Goal: Task Accomplishment & Management: Manage account settings

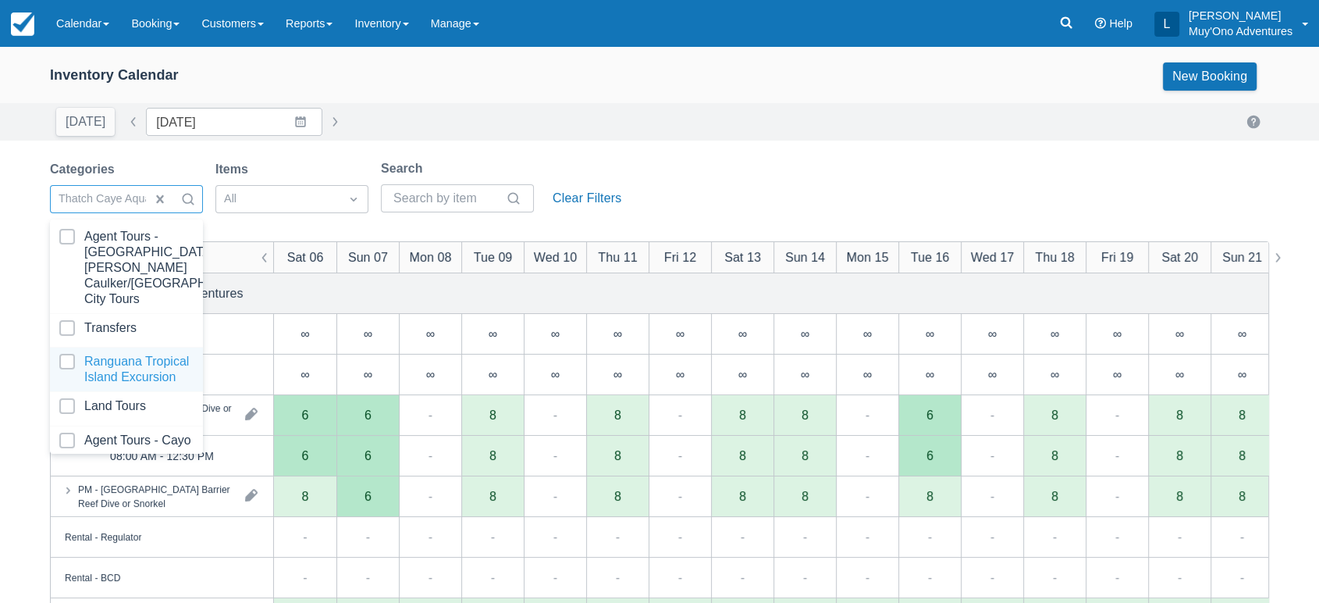
scroll to position [155, 0]
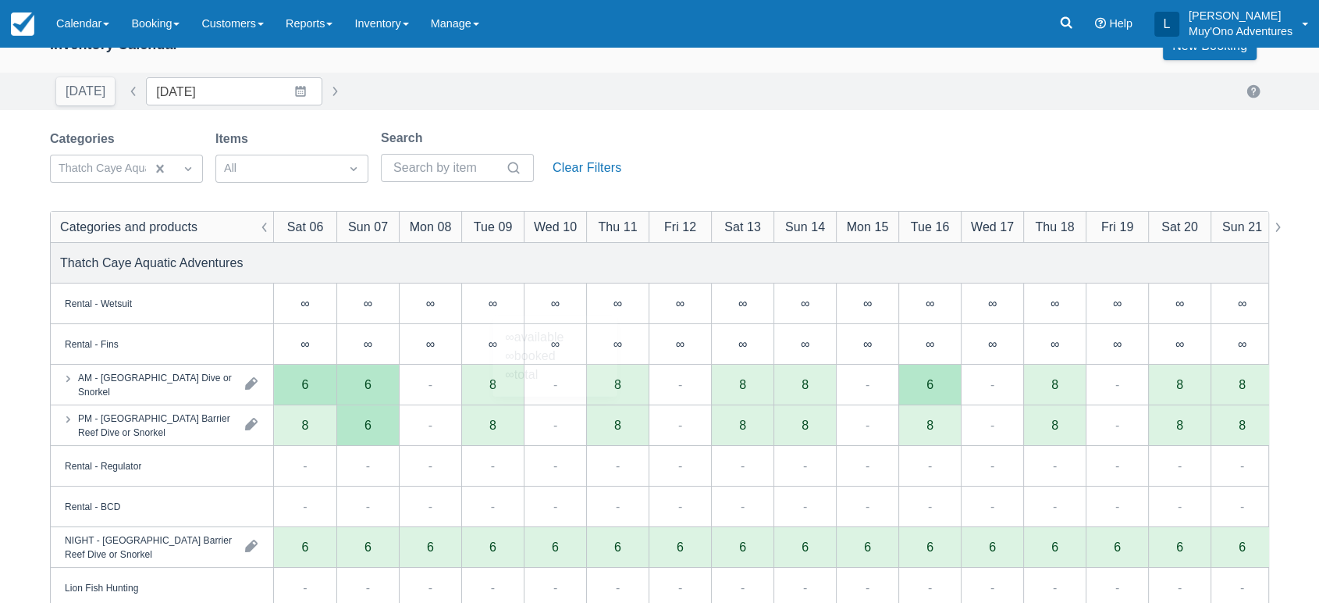
scroll to position [38, 0]
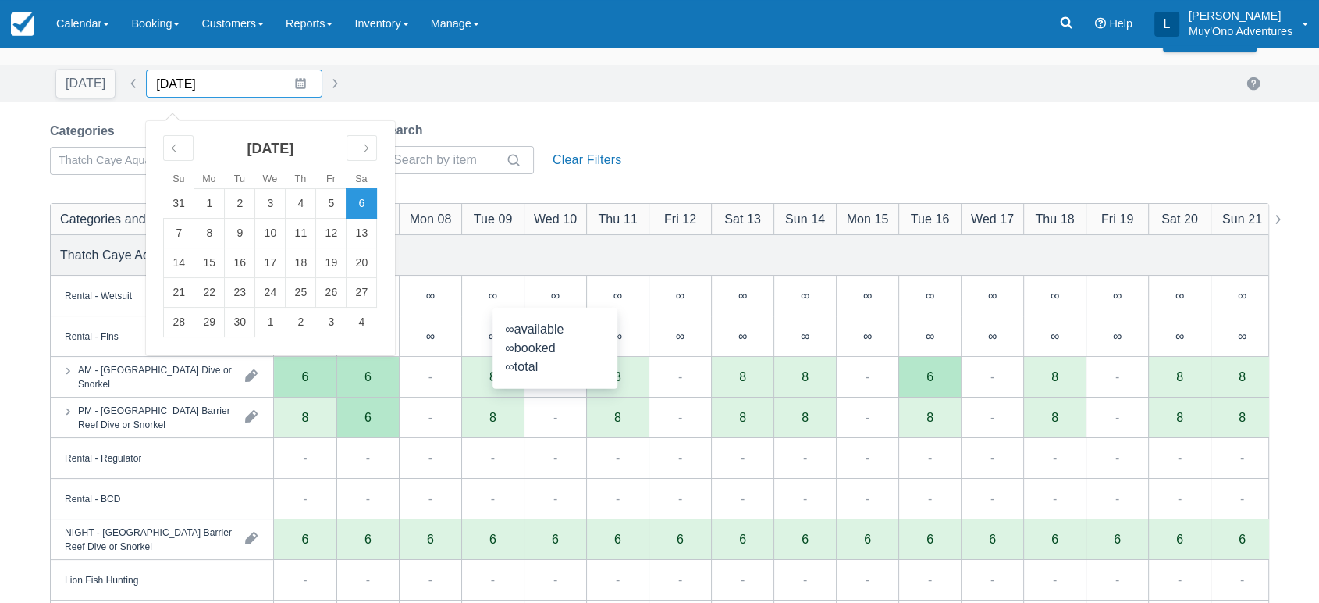
click at [287, 87] on input "09/06/25" at bounding box center [234, 83] width 176 height 28
click at [171, 141] on icon "Move backward to switch to the previous month." at bounding box center [178, 148] width 15 height 15
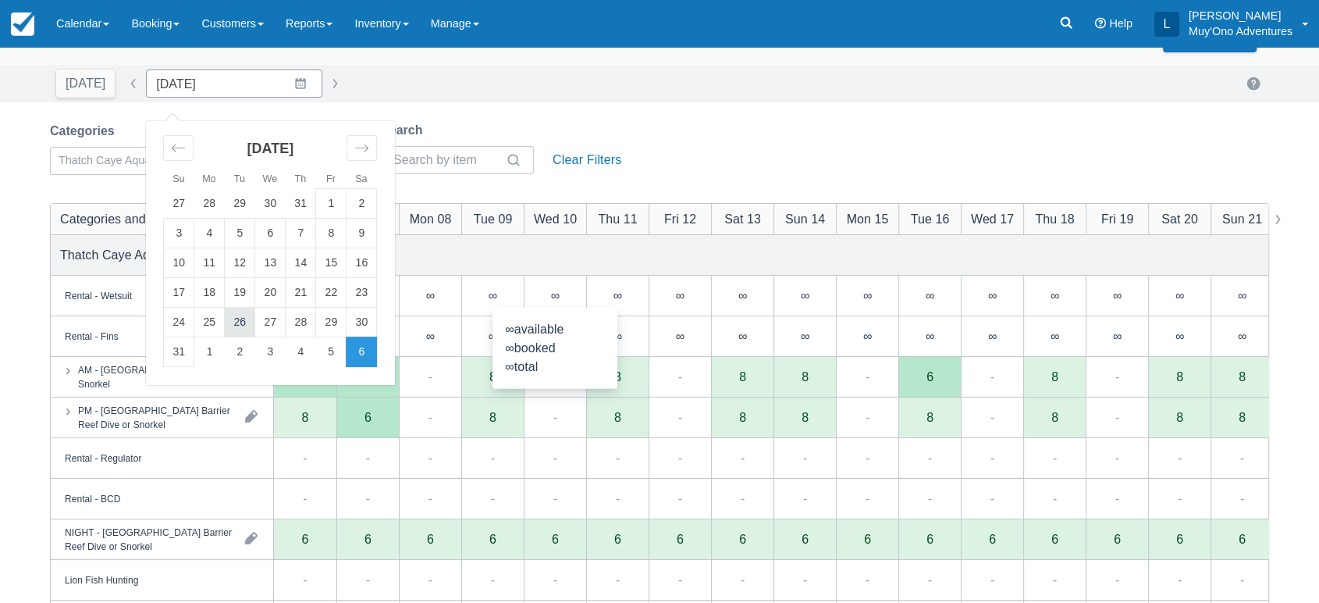
click at [240, 324] on td "26" at bounding box center [240, 323] width 30 height 30
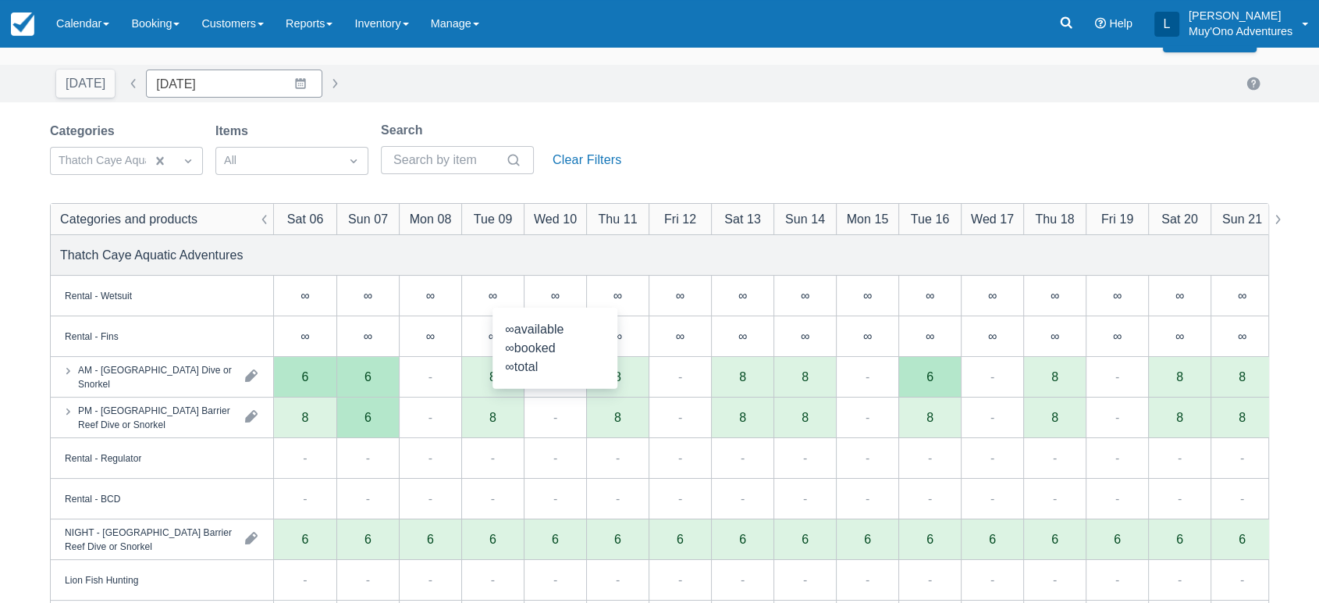
type input "08/26/25"
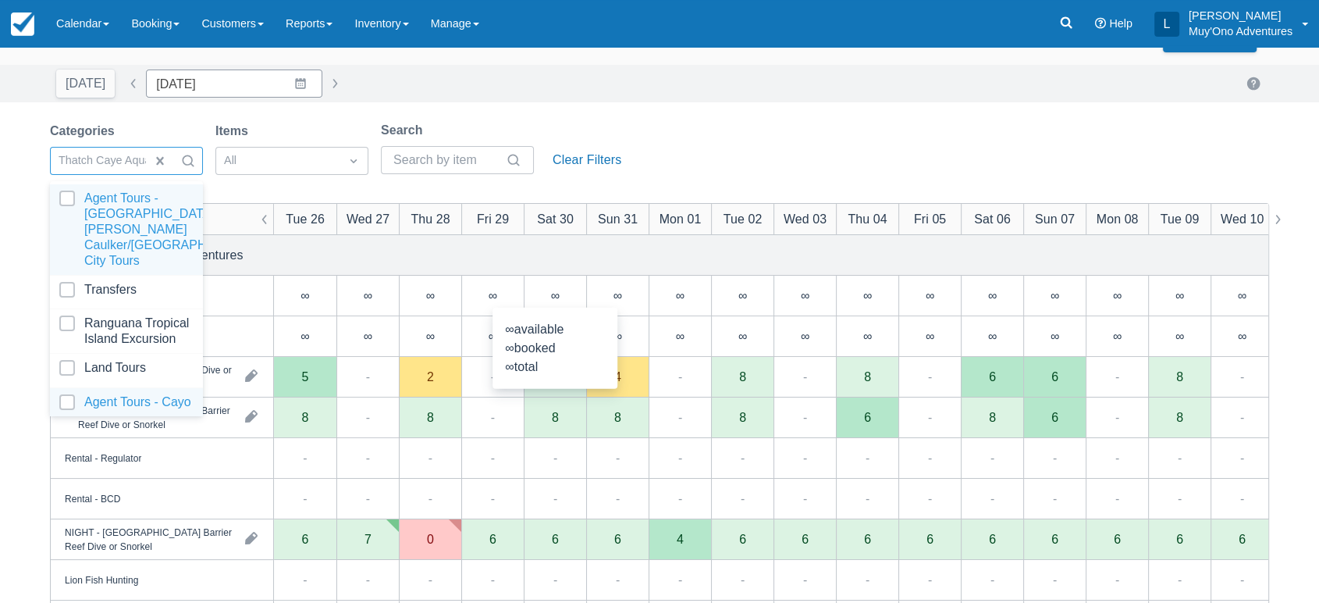
scroll to position [155, 0]
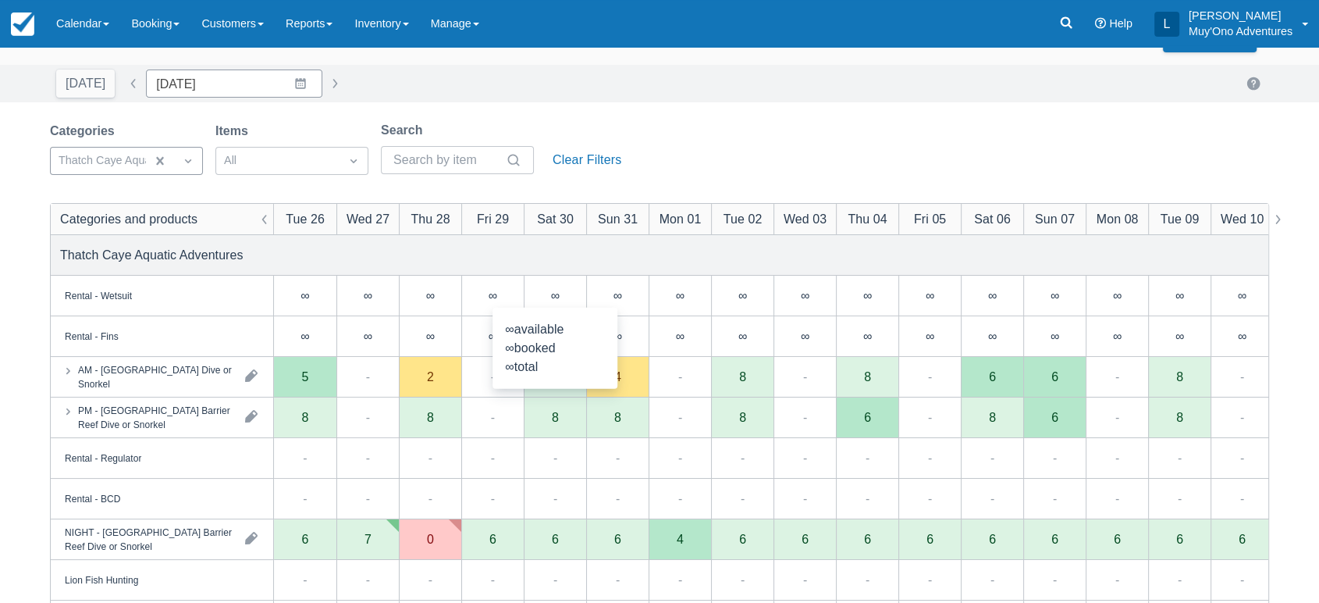
click at [587, 123] on div "Categories Thatch Caye Aquatic Adventures Items All Search Clear Filters" at bounding box center [339, 152] width 578 height 63
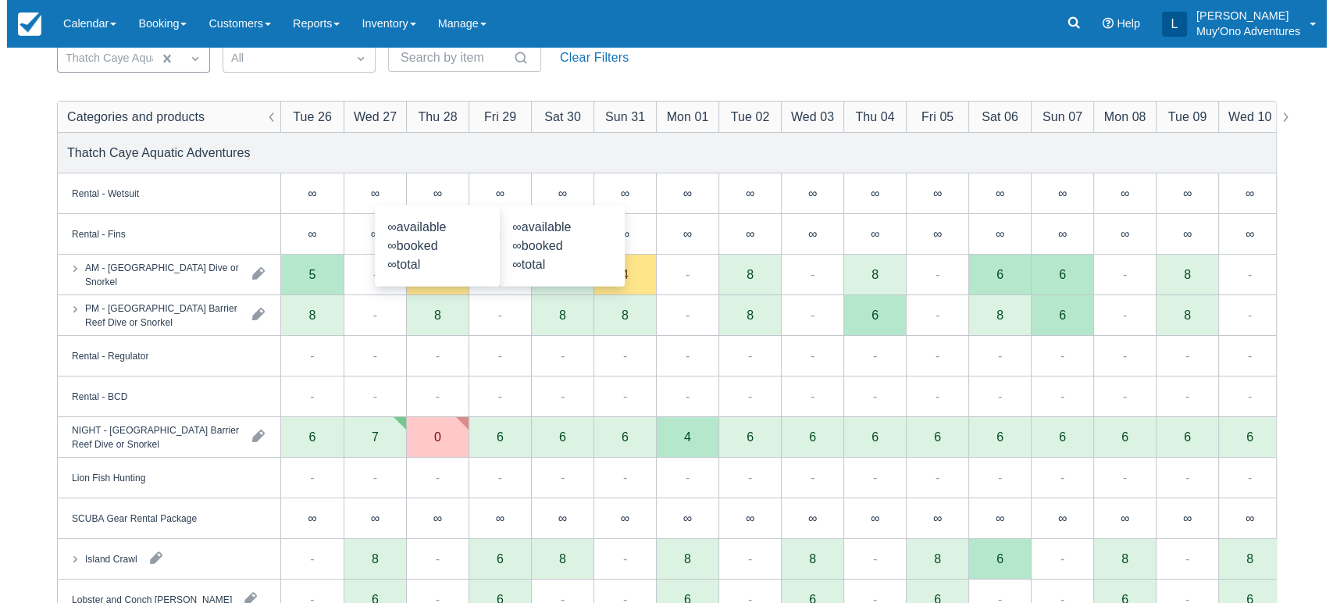
scroll to position [139, 0]
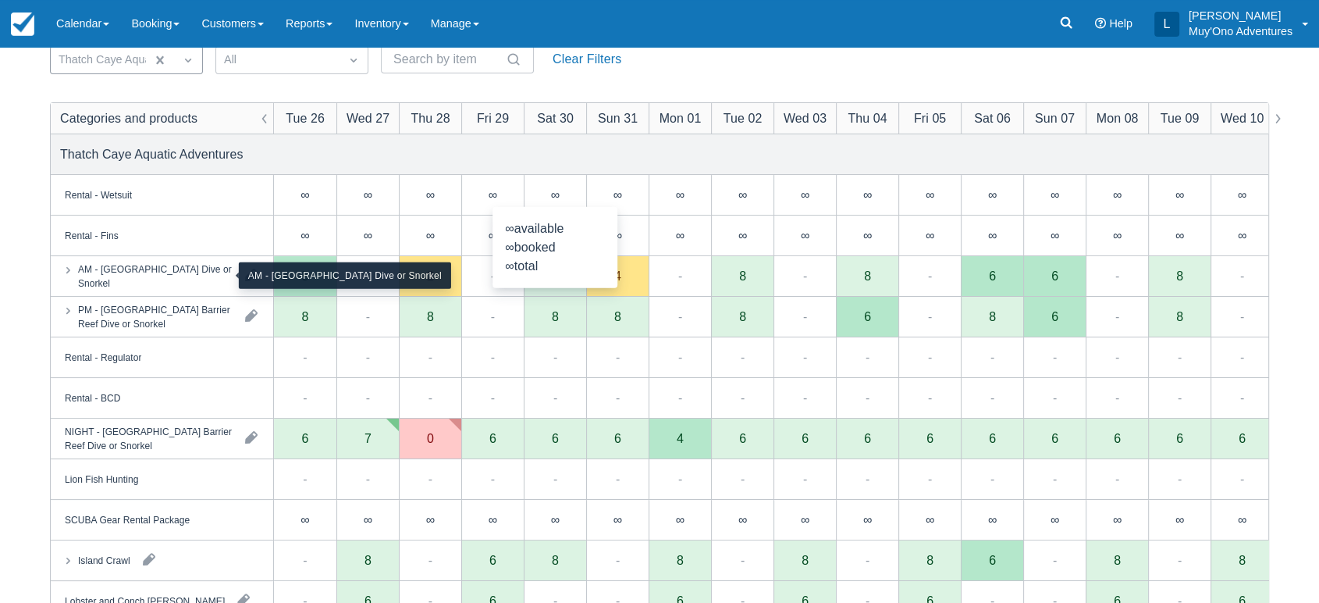
click at [205, 280] on div "AM - [GEOGRAPHIC_DATA] Dive or Snorkel" at bounding box center [155, 276] width 155 height 28
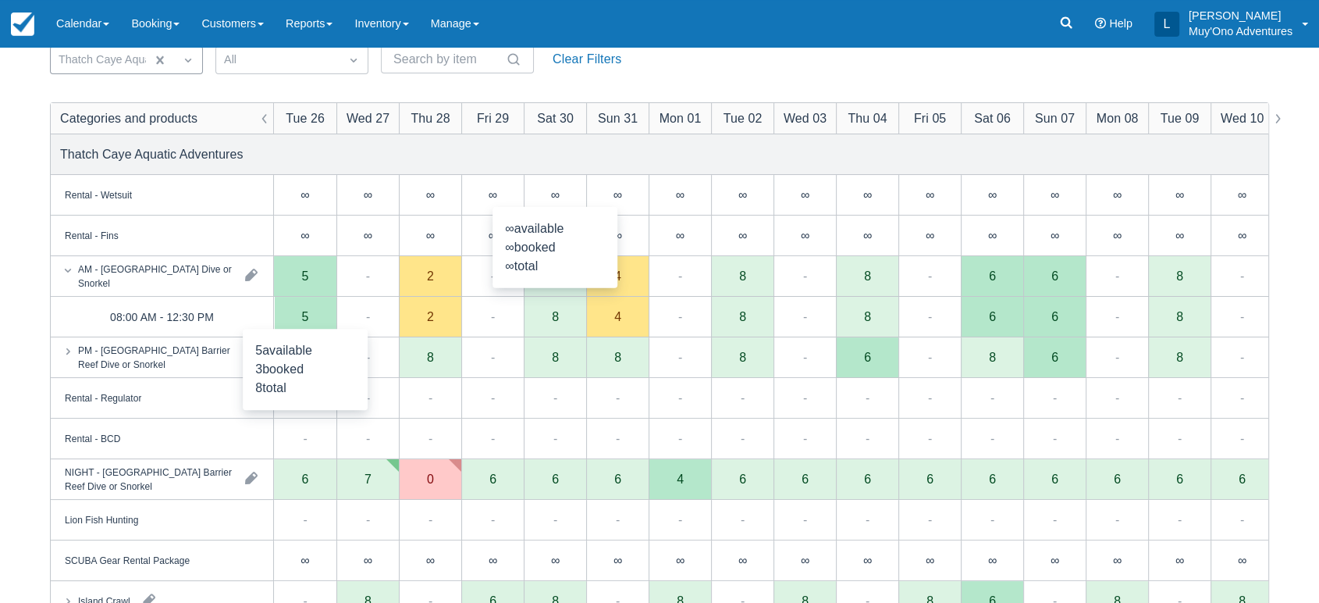
click at [317, 318] on div "5" at bounding box center [305, 317] width 62 height 41
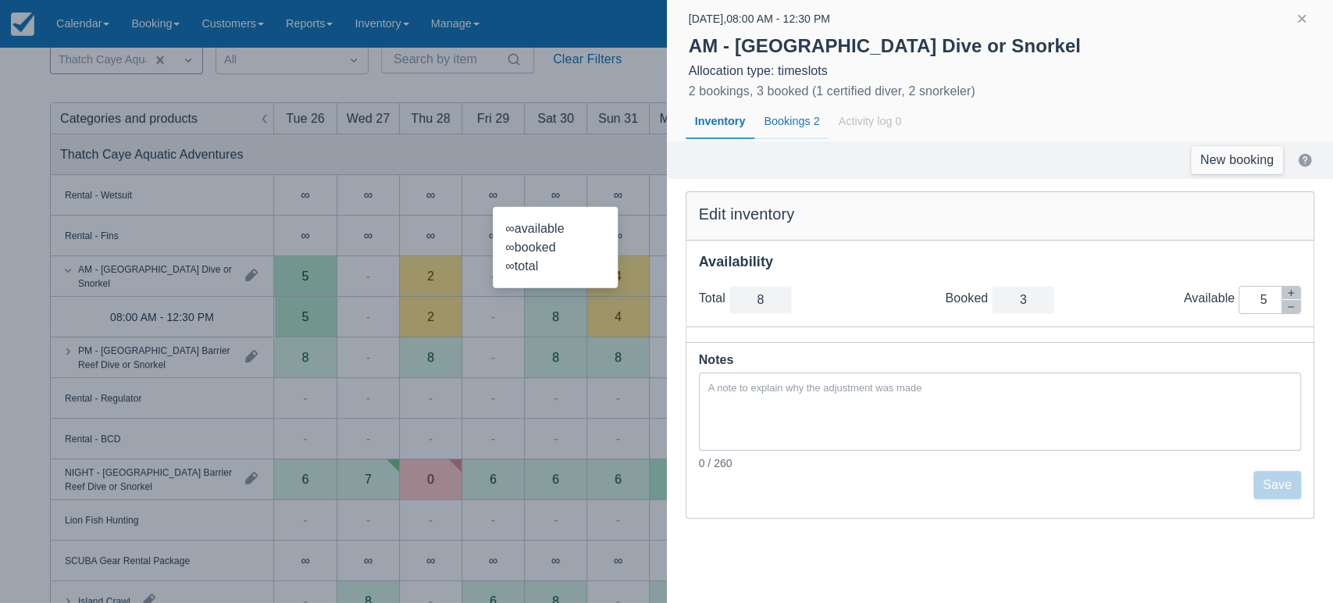
click at [793, 123] on div "Bookings 2" at bounding box center [791, 122] width 74 height 36
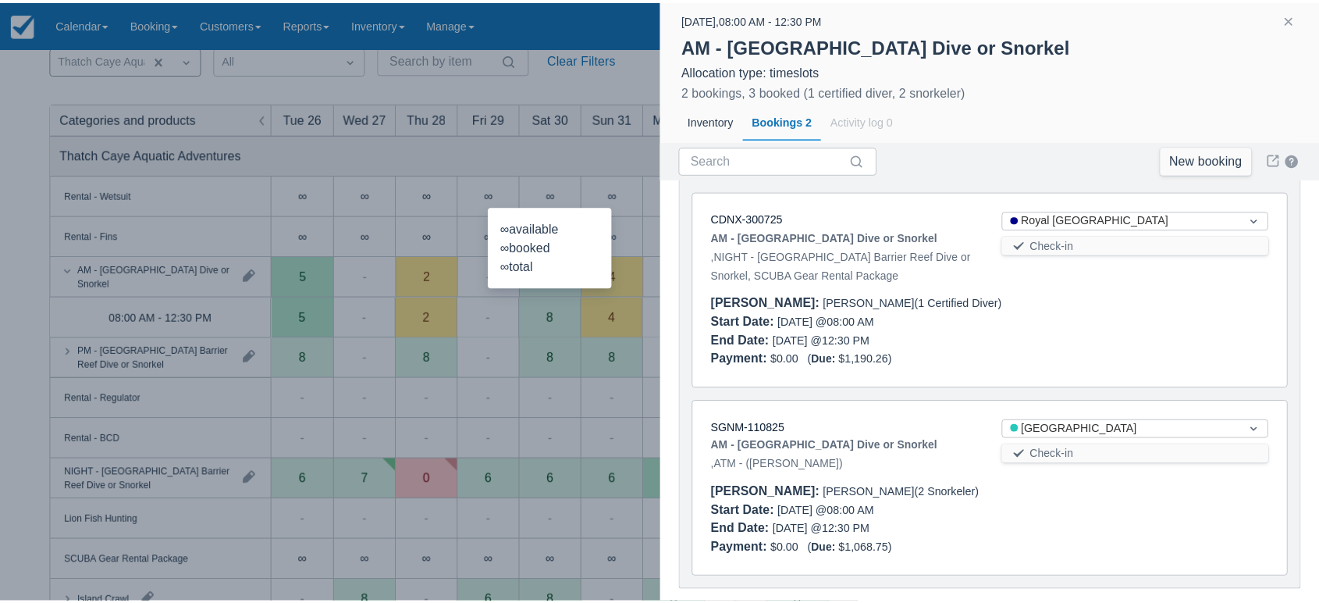
scroll to position [124, 0]
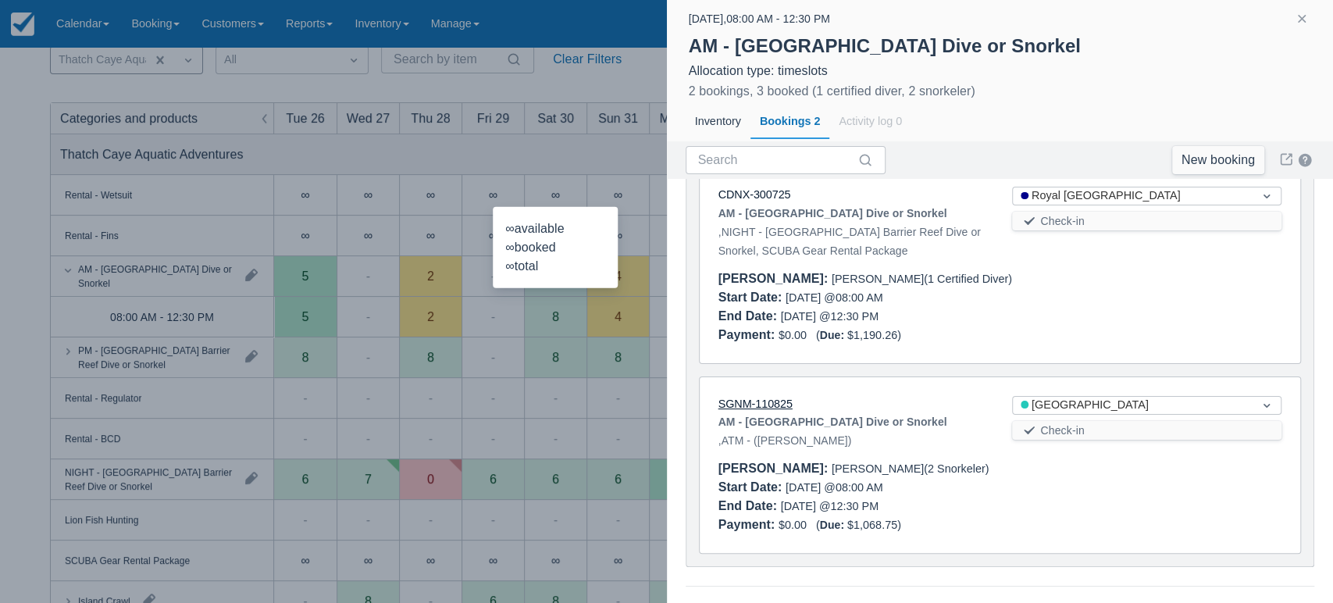
click at [758, 397] on link "SGNM-110825" at bounding box center [755, 403] width 74 height 12
click at [1302, 16] on button "button" at bounding box center [1301, 18] width 19 height 19
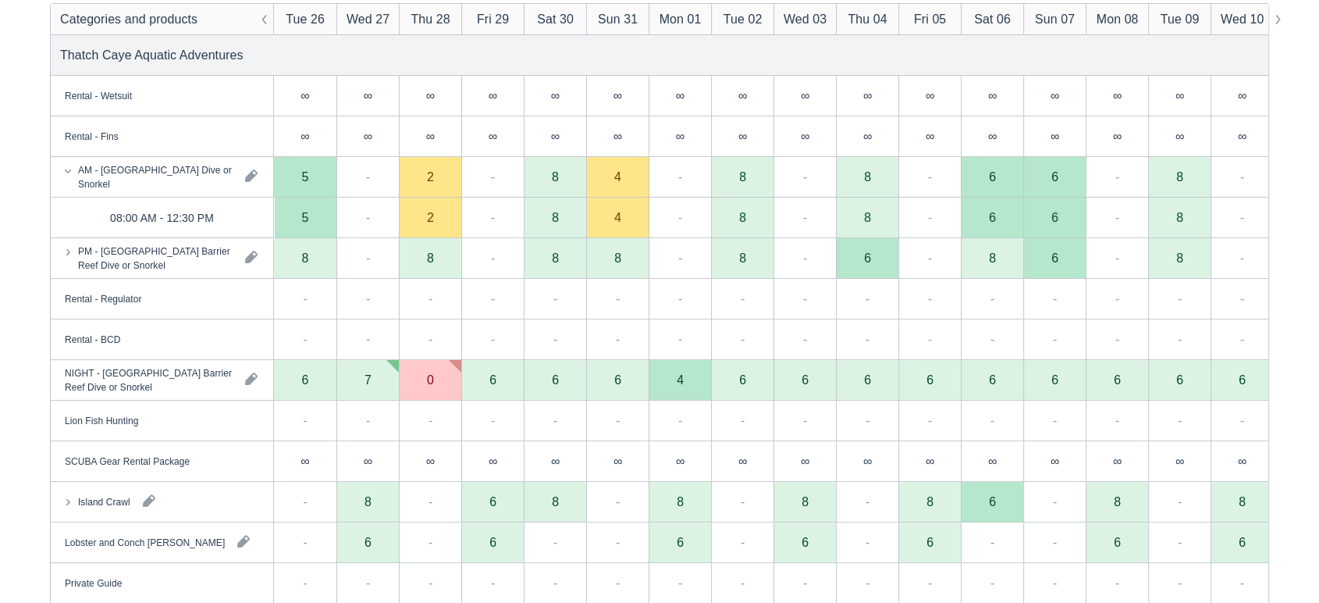
scroll to position [391, 0]
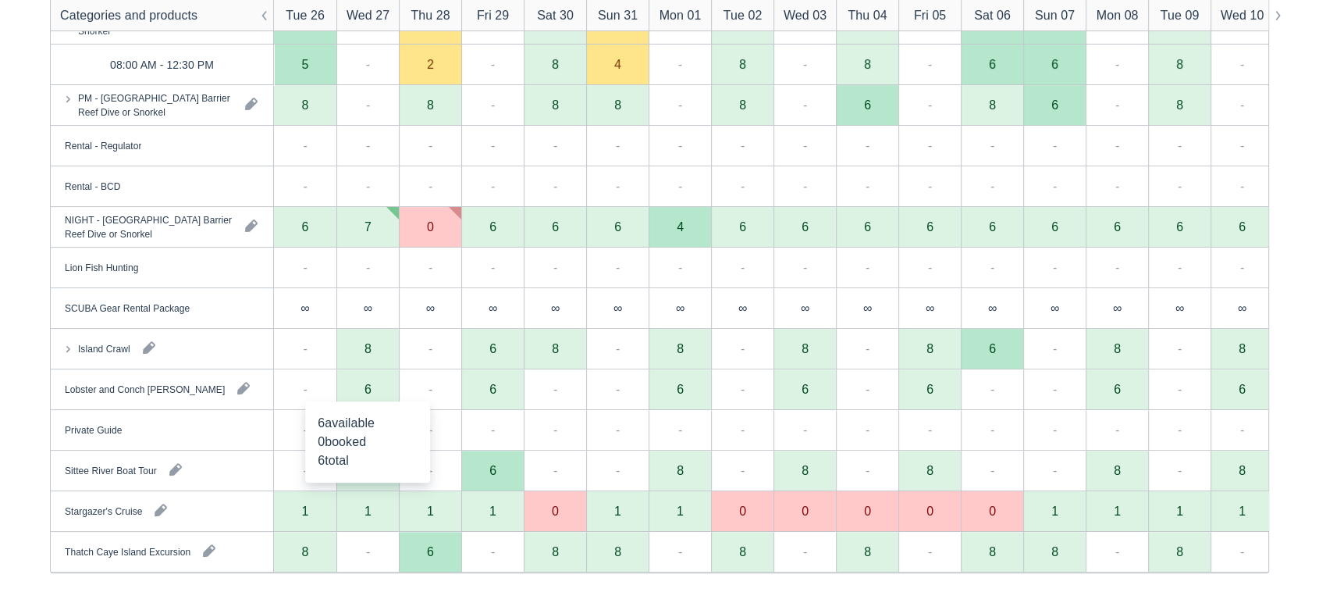
click at [372, 387] on div "6" at bounding box center [367, 389] width 62 height 41
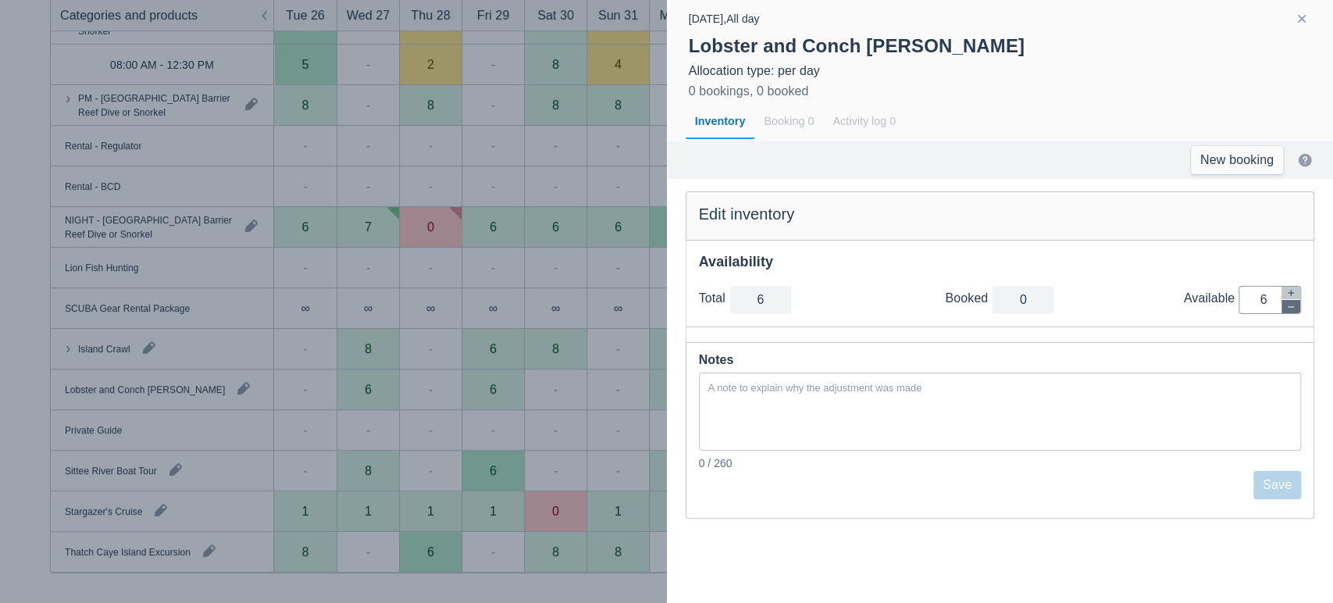
click at [1293, 309] on icon "button" at bounding box center [1290, 306] width 9 height 9
type input "5"
click at [1293, 309] on icon "button" at bounding box center [1290, 306] width 9 height 9
type input "4"
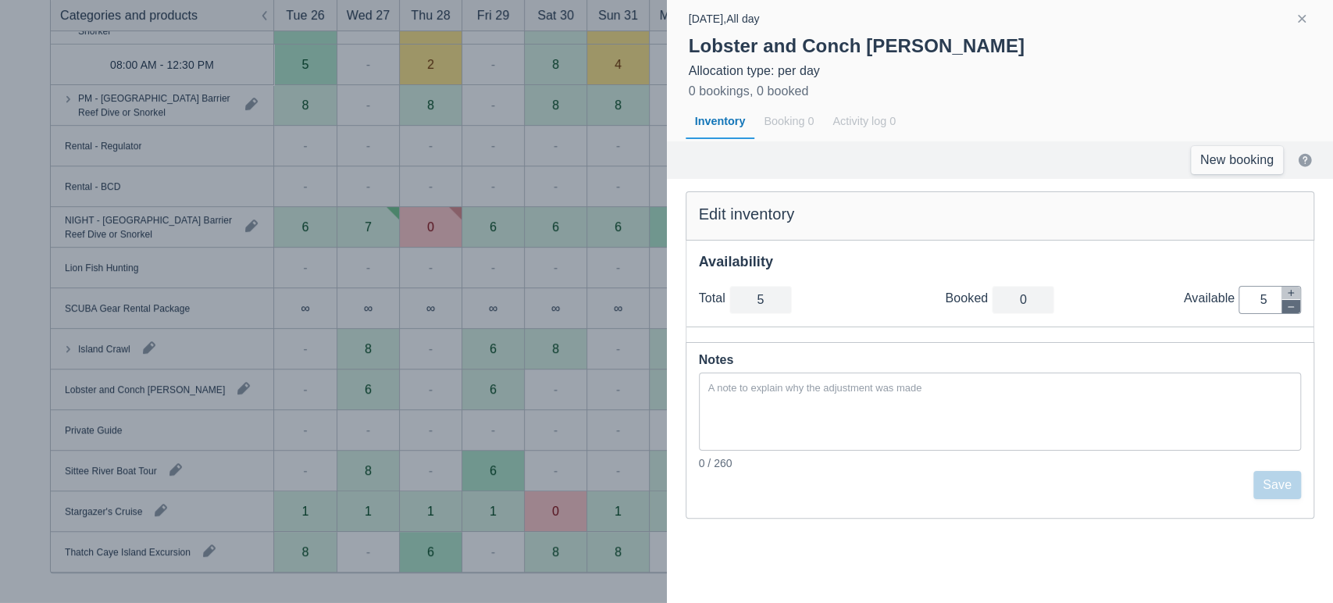
type input "4"
click at [1293, 309] on icon "button" at bounding box center [1290, 306] width 9 height 9
type input "3"
click at [1293, 309] on icon "button" at bounding box center [1290, 306] width 9 height 9
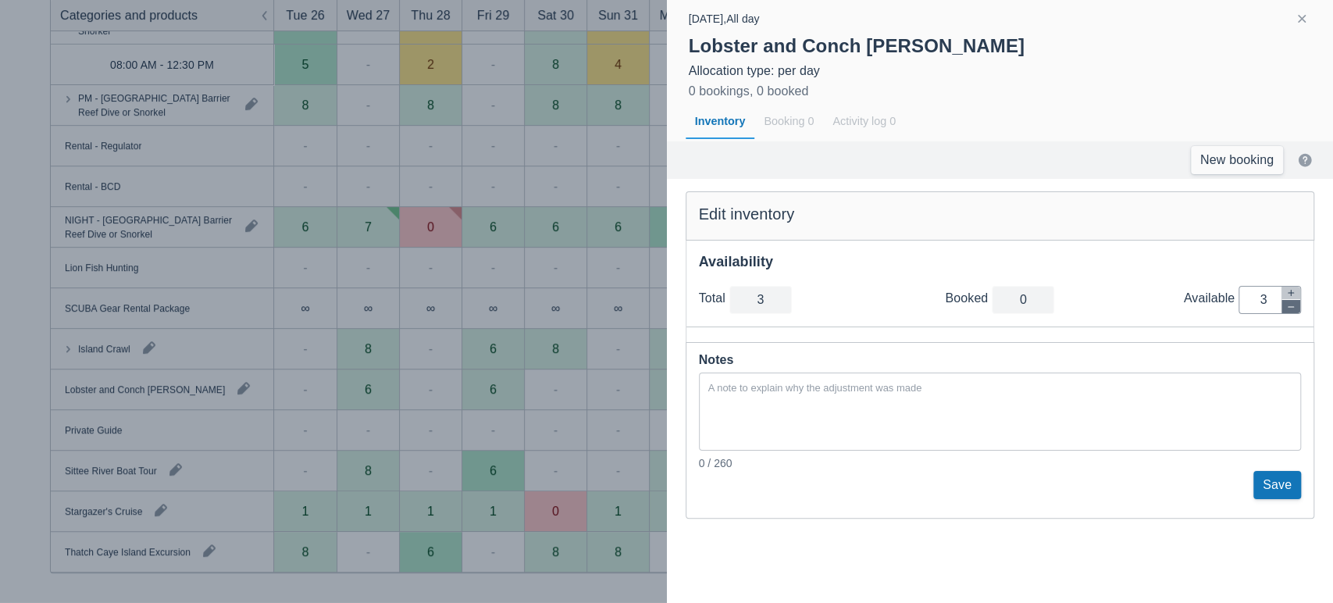
type input "2"
click at [1293, 309] on icon "button" at bounding box center [1290, 306] width 9 height 9
type input "1"
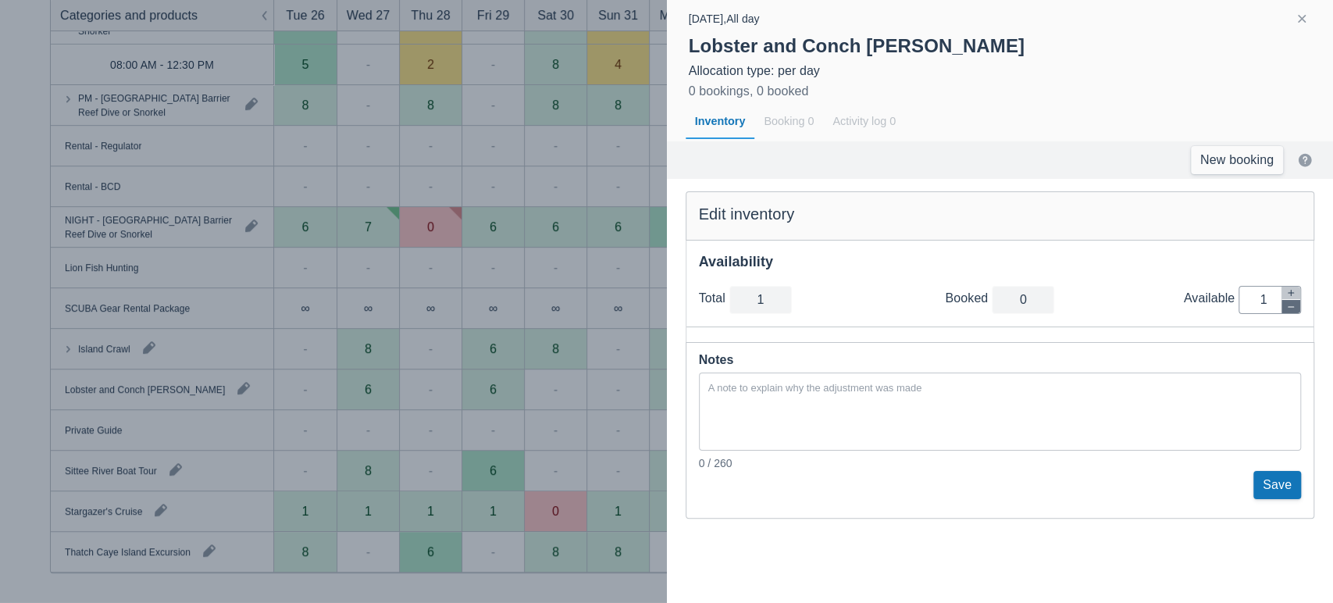
click at [1293, 309] on icon "button" at bounding box center [1290, 306] width 9 height 9
type input "0"
click at [1205, 384] on textarea at bounding box center [1000, 411] width 603 height 75
type textarea "0"
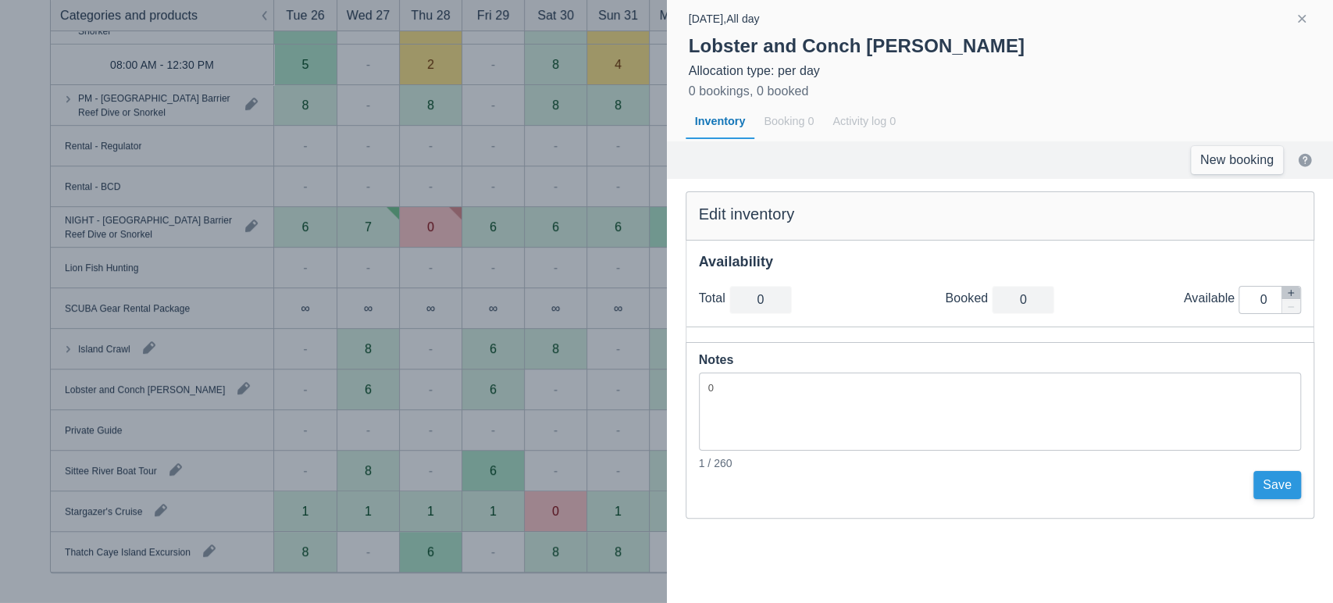
click at [1272, 477] on button "Save" at bounding box center [1277, 485] width 48 height 28
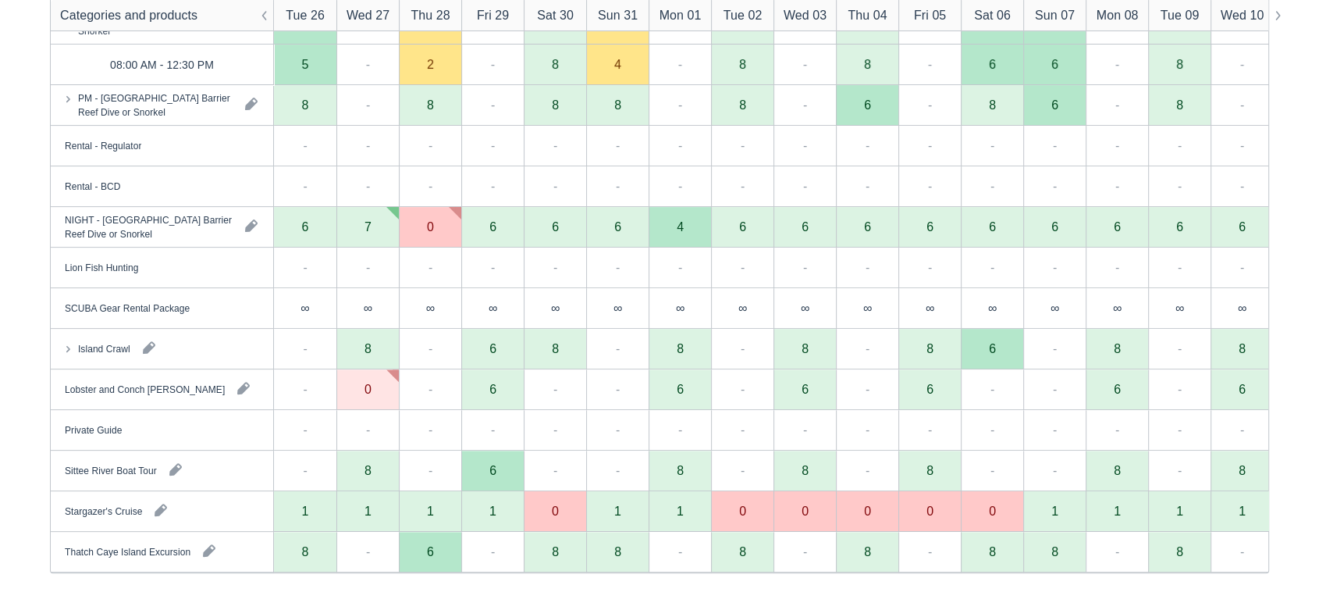
scroll to position [0, 0]
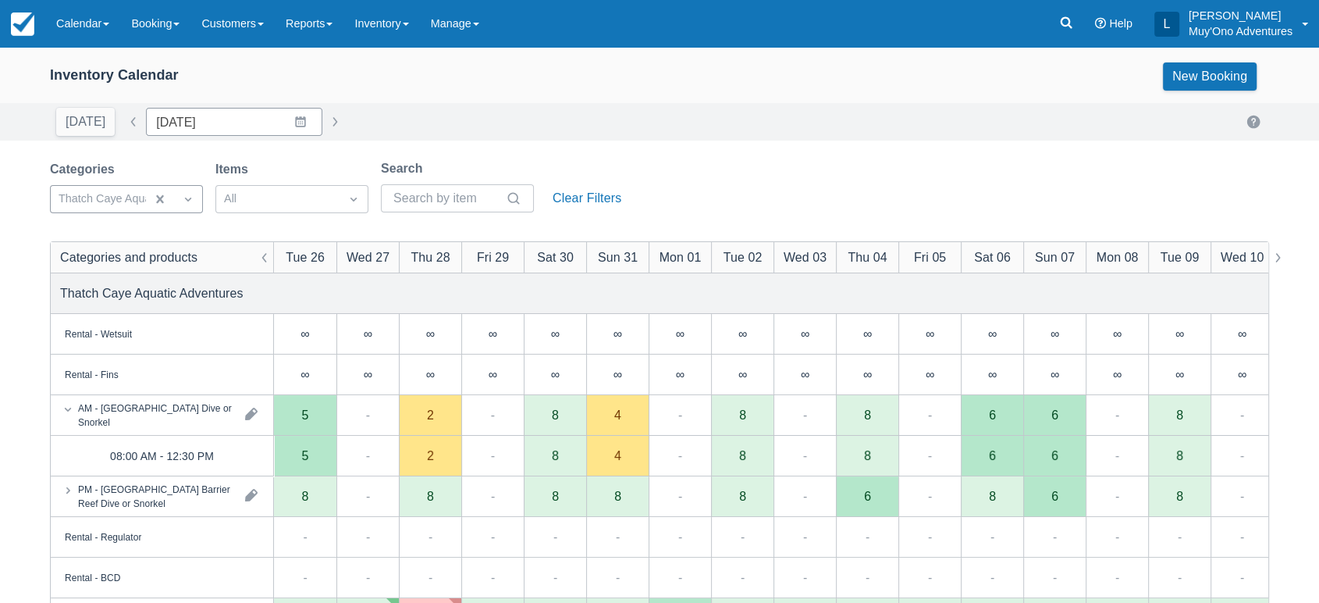
click at [706, 144] on div "Inventory Calendar New Booking Today Date 08/26/25 Navigate forward to interact…" at bounding box center [659, 521] width 1319 height 948
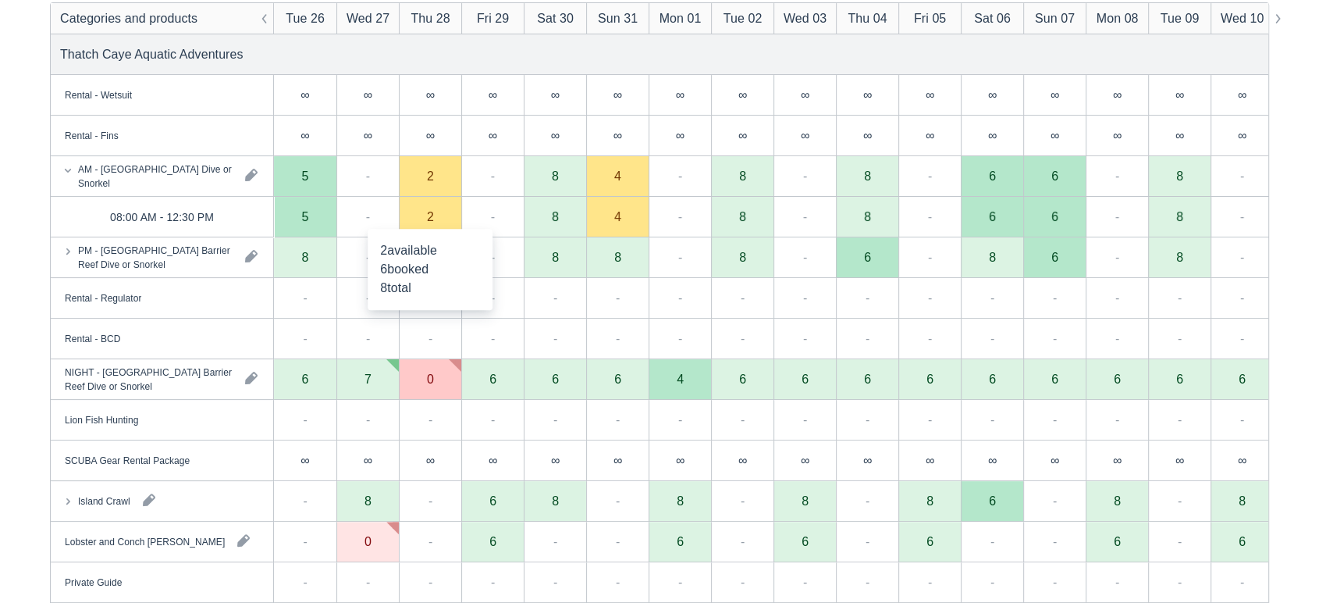
scroll to position [248, 0]
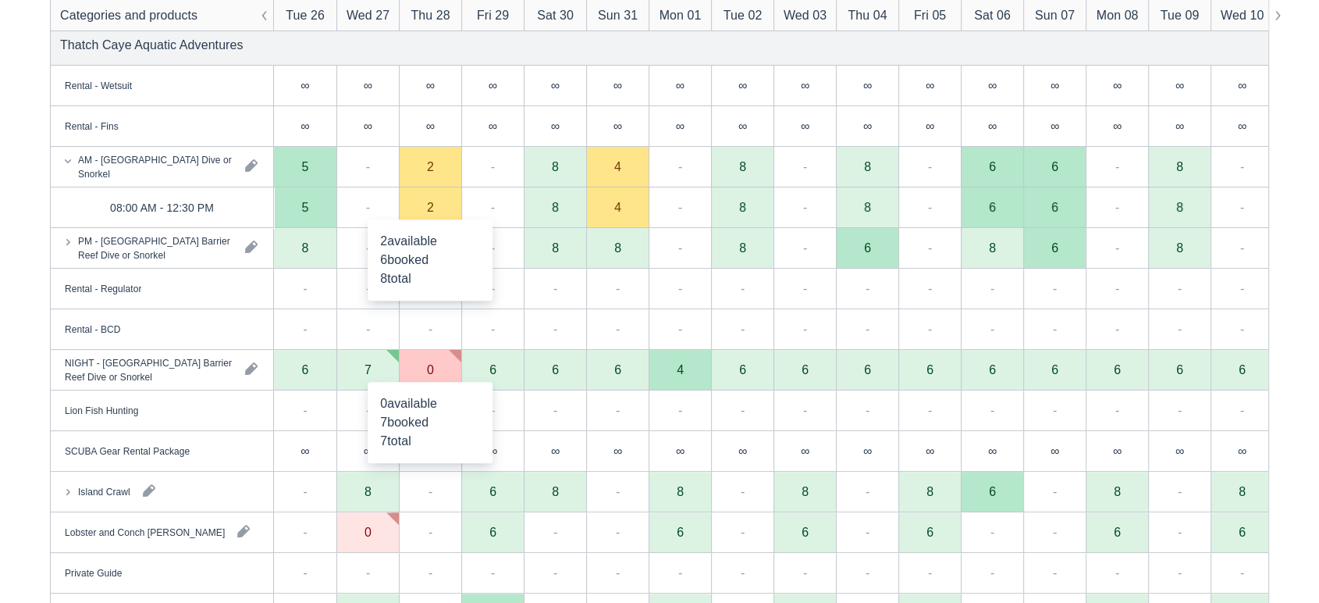
click at [567, 50] on div "Thatch Caye Aquatic Adventures" at bounding box center [660, 45] width 1218 height 40
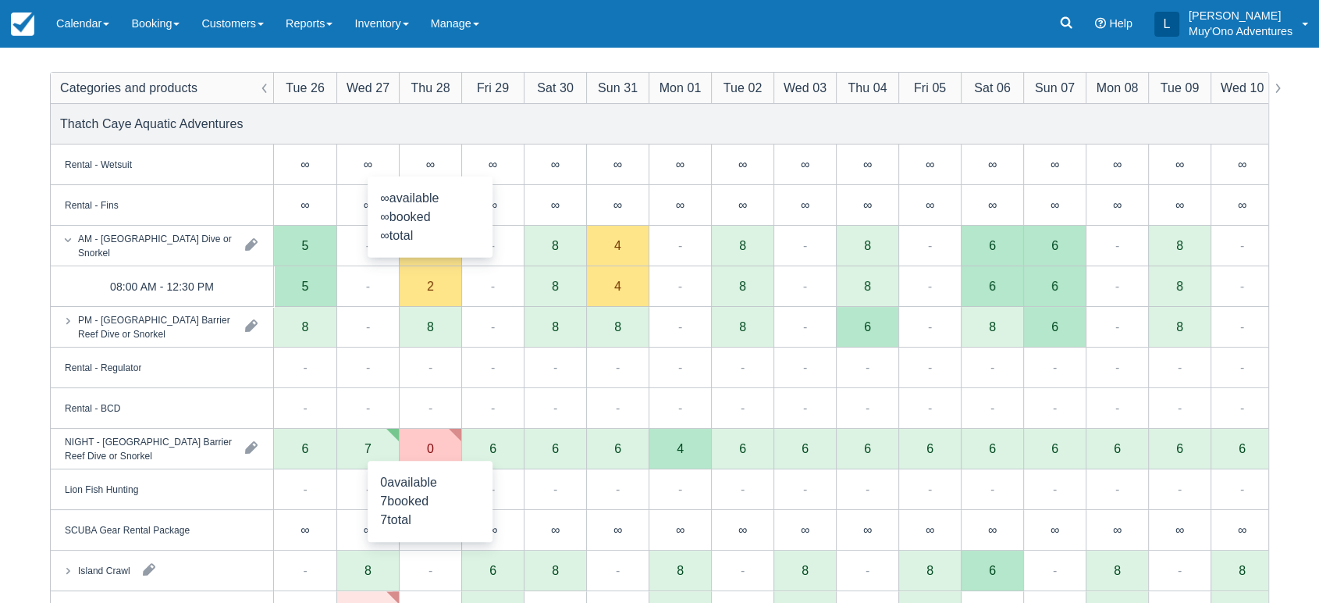
scroll to position [176, 0]
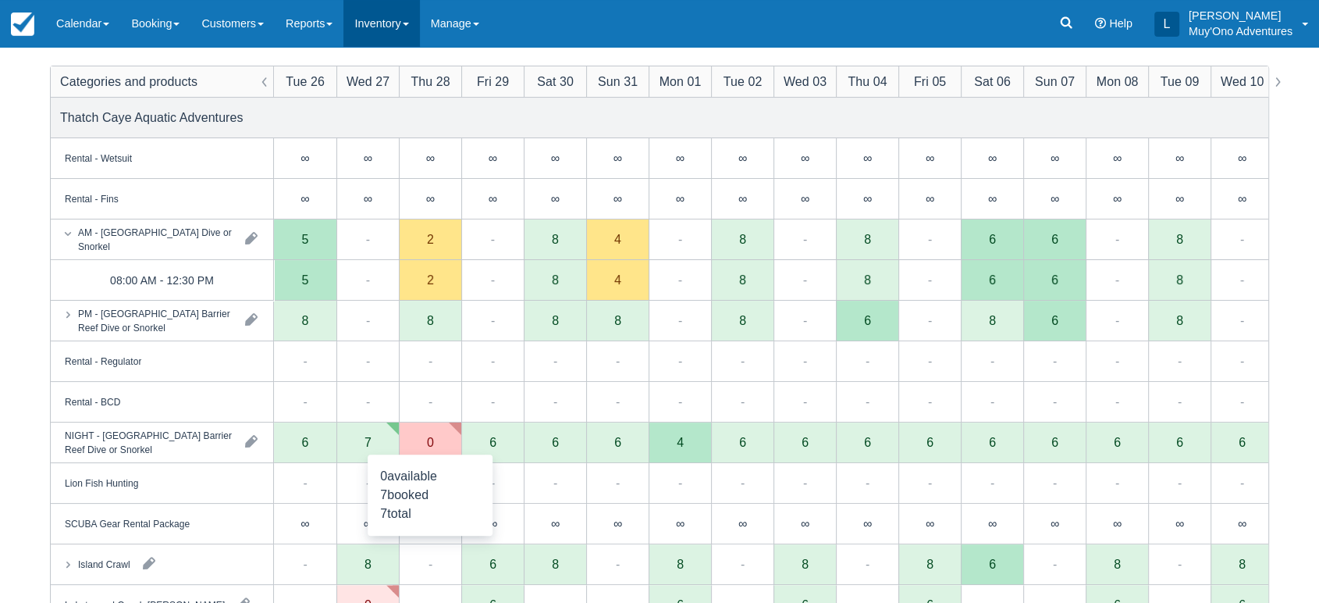
click at [404, 23] on link "Inventory" at bounding box center [381, 23] width 76 height 47
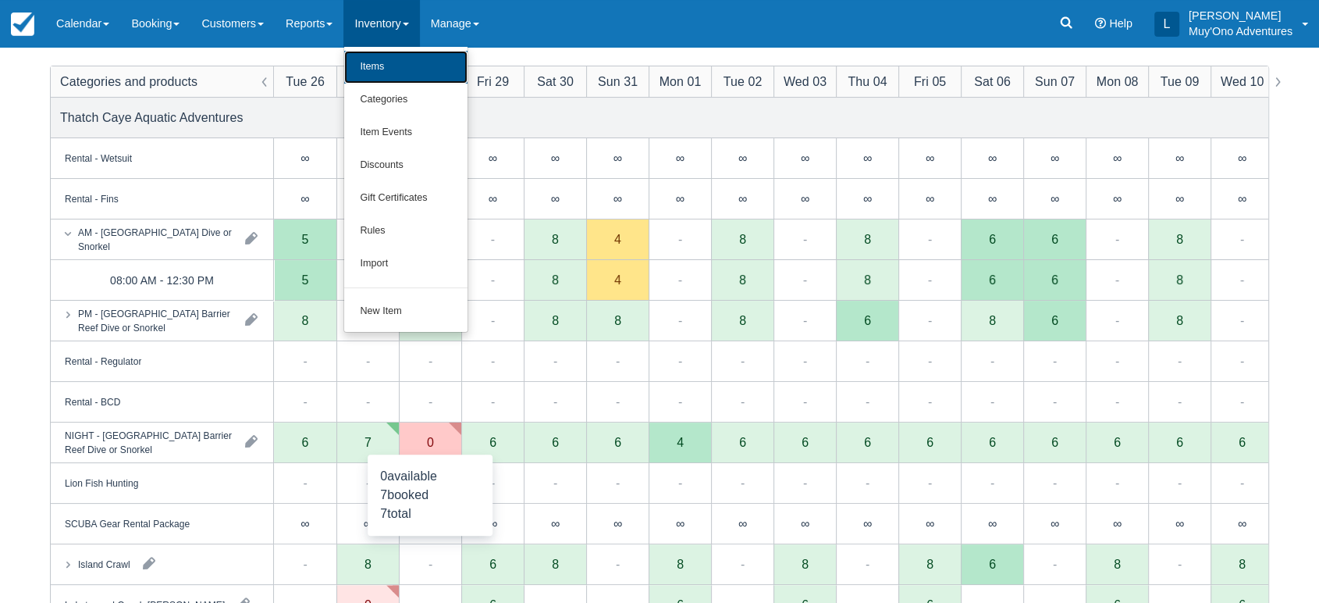
click at [425, 77] on link "Items" at bounding box center [405, 67] width 123 height 33
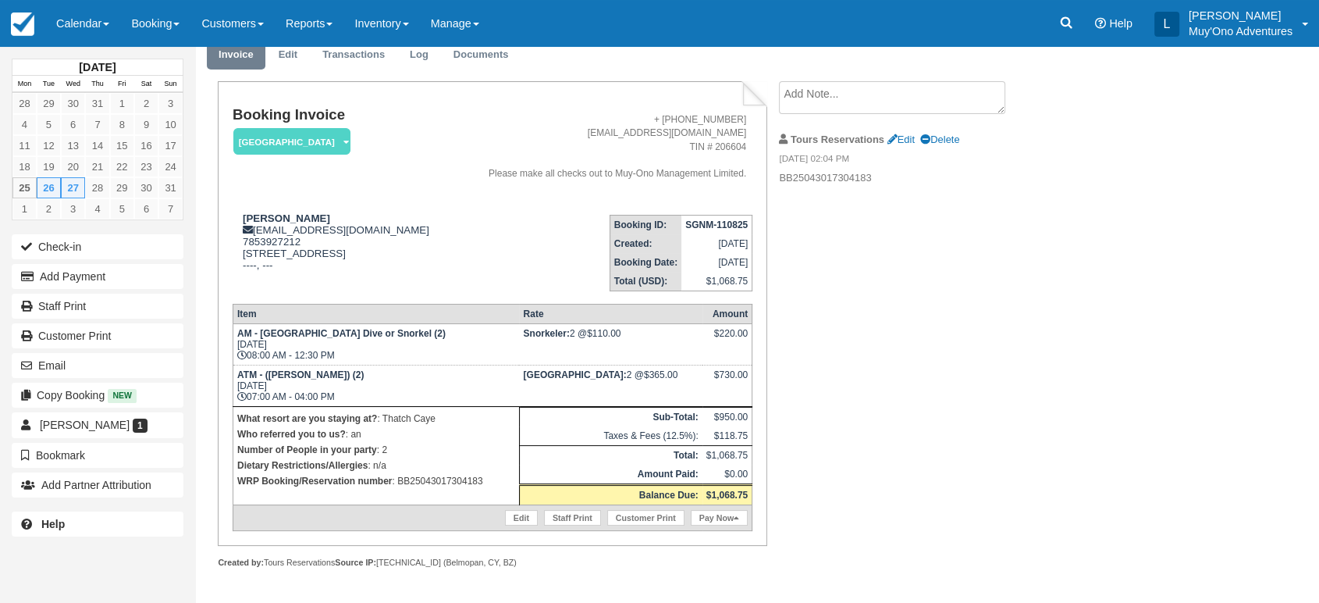
scroll to position [65, 0]
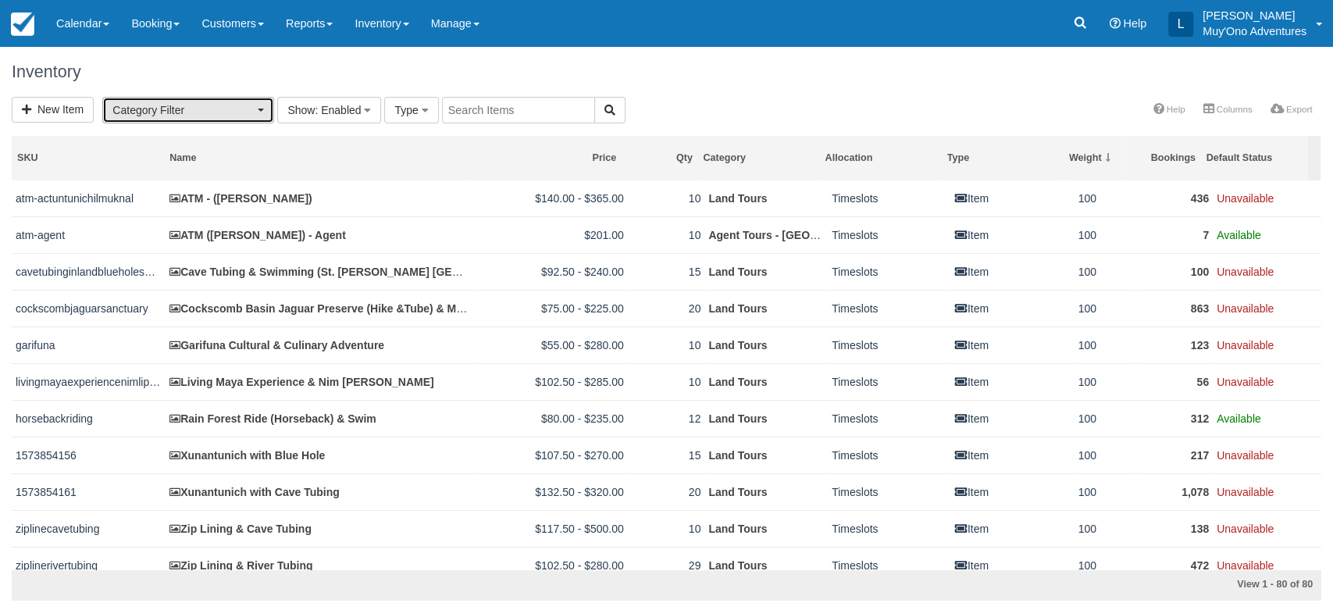
click at [240, 103] on span "Category Filter" at bounding box center [182, 110] width 141 height 16
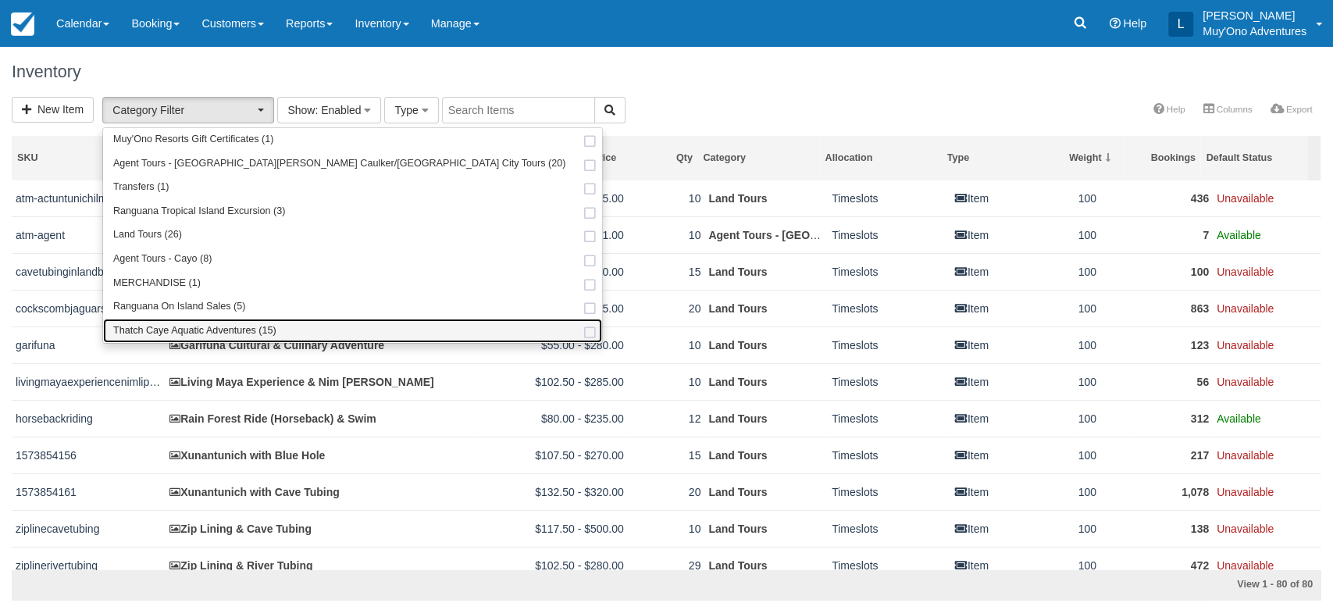
click at [187, 324] on span "Thatch Caye Aquatic Adventures (15)" at bounding box center [194, 331] width 163 height 14
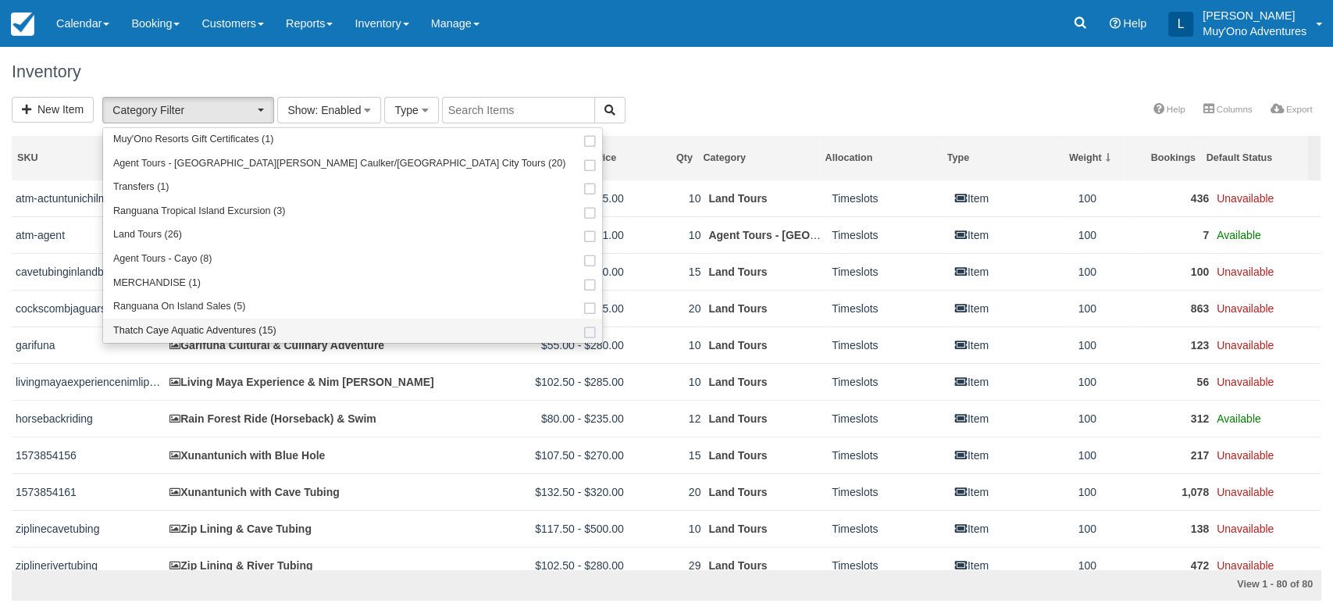
select select "64"
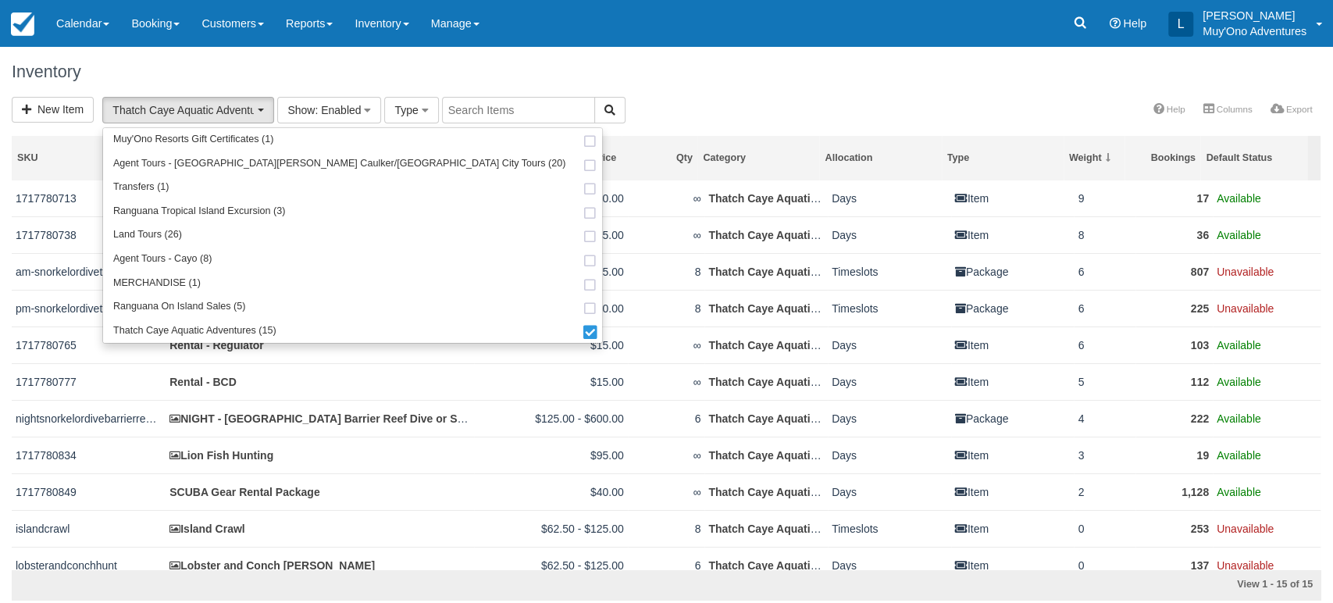
click at [728, 118] on div "New Item Thatch Caye Aquatic Adventures (15) Muy'Ono Resorts Gift Certificates …" at bounding box center [666, 111] width 1333 height 29
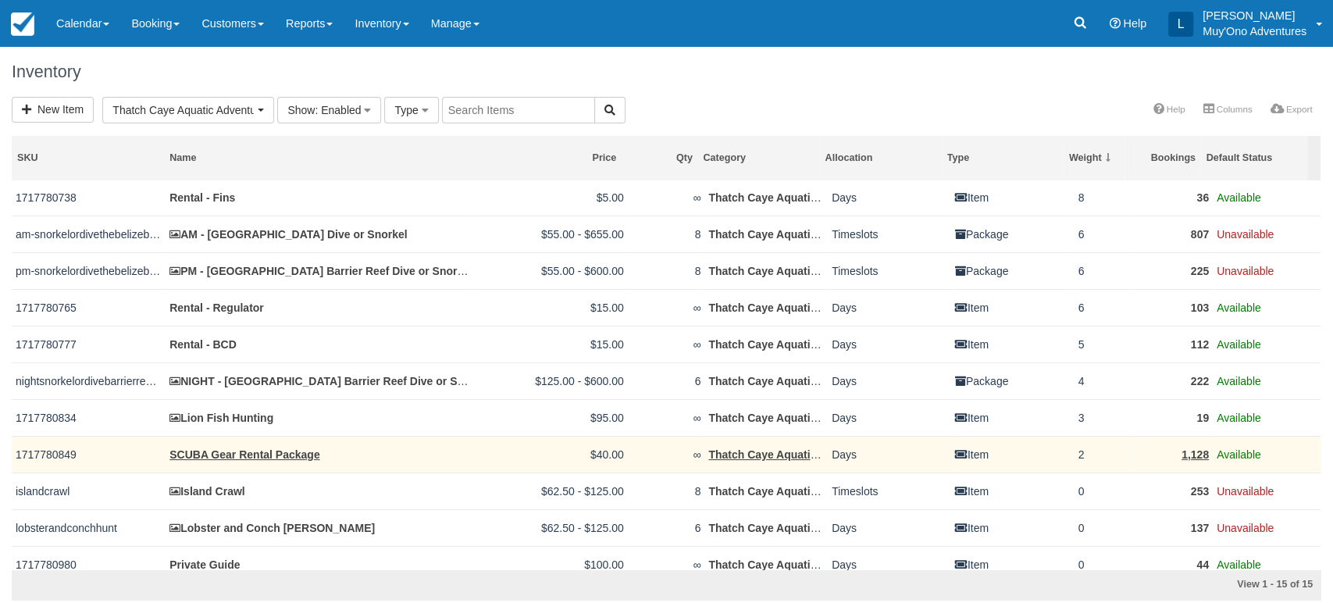
scroll to position [0, 0]
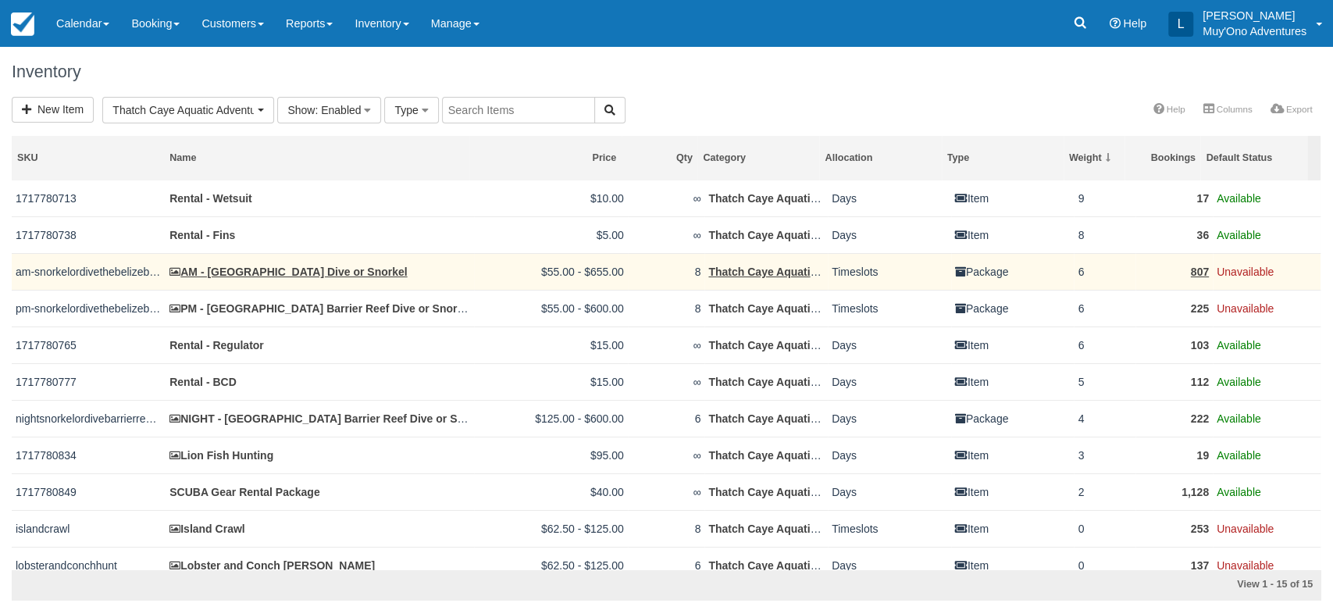
click at [350, 280] on td "AM - Belize Barrier Reef Dive or Snorkel" at bounding box center [319, 271] width 308 height 37
click at [359, 262] on td "AM - [GEOGRAPHIC_DATA] Dive or Snorkel" at bounding box center [319, 271] width 308 height 37
click at [350, 275] on link "AM - [GEOGRAPHIC_DATA] Dive or Snorkel" at bounding box center [287, 271] width 237 height 12
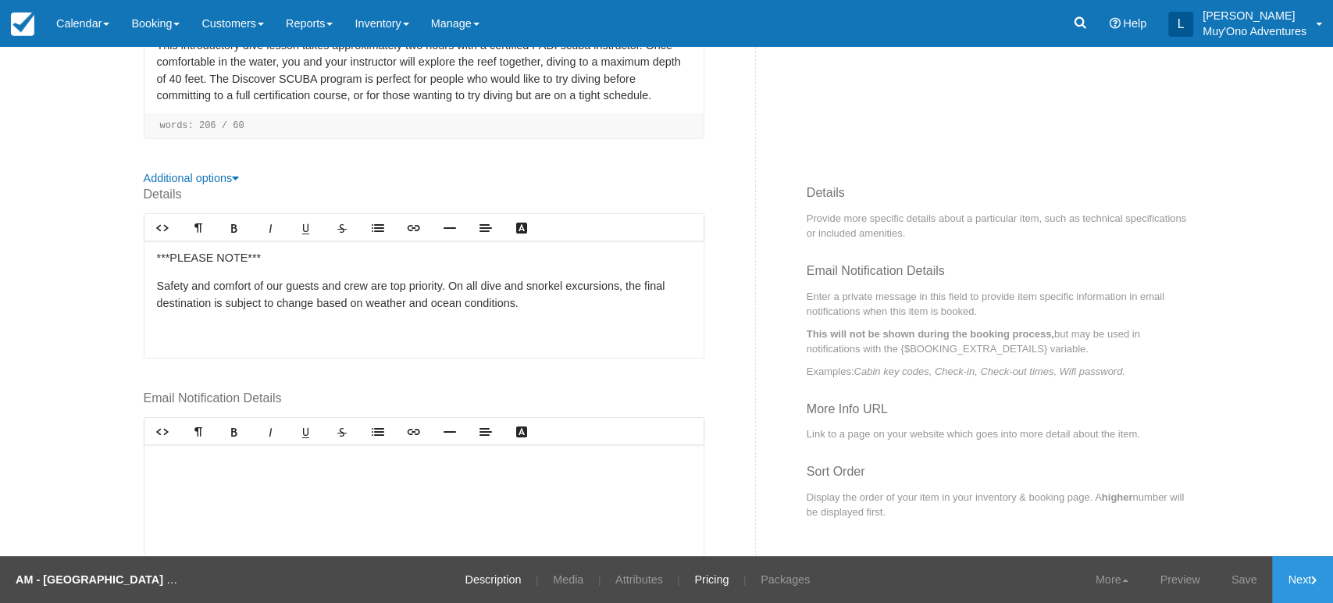
scroll to position [562, 0]
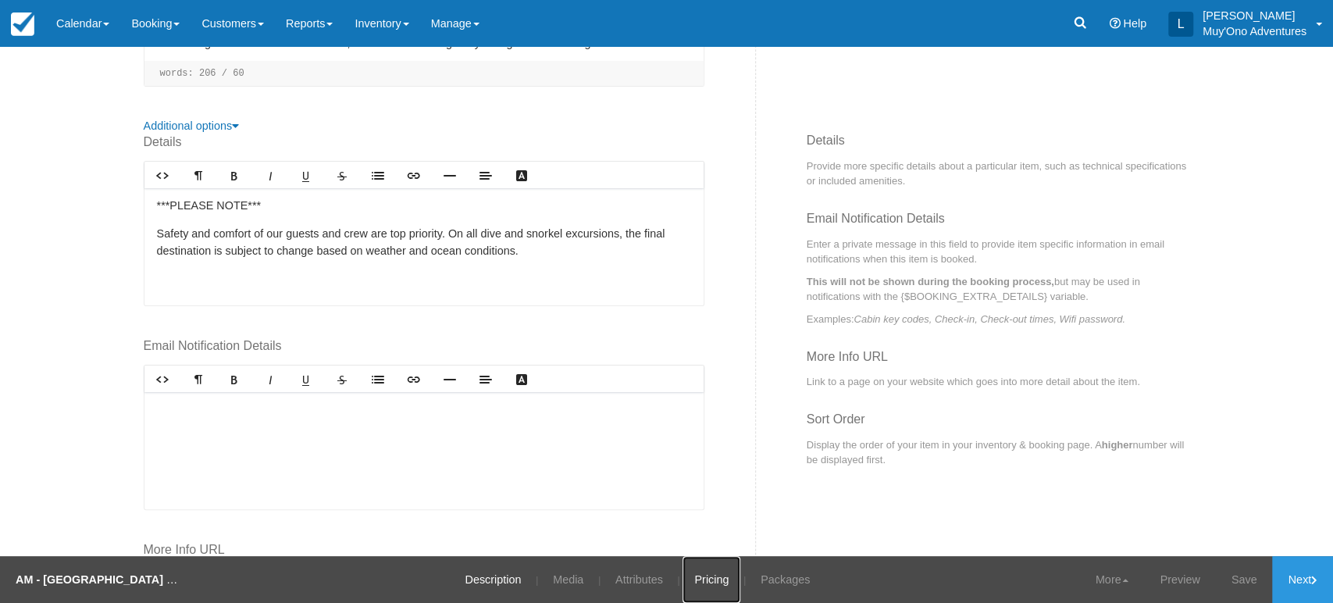
click at [706, 561] on link "Pricing" at bounding box center [711, 579] width 58 height 47
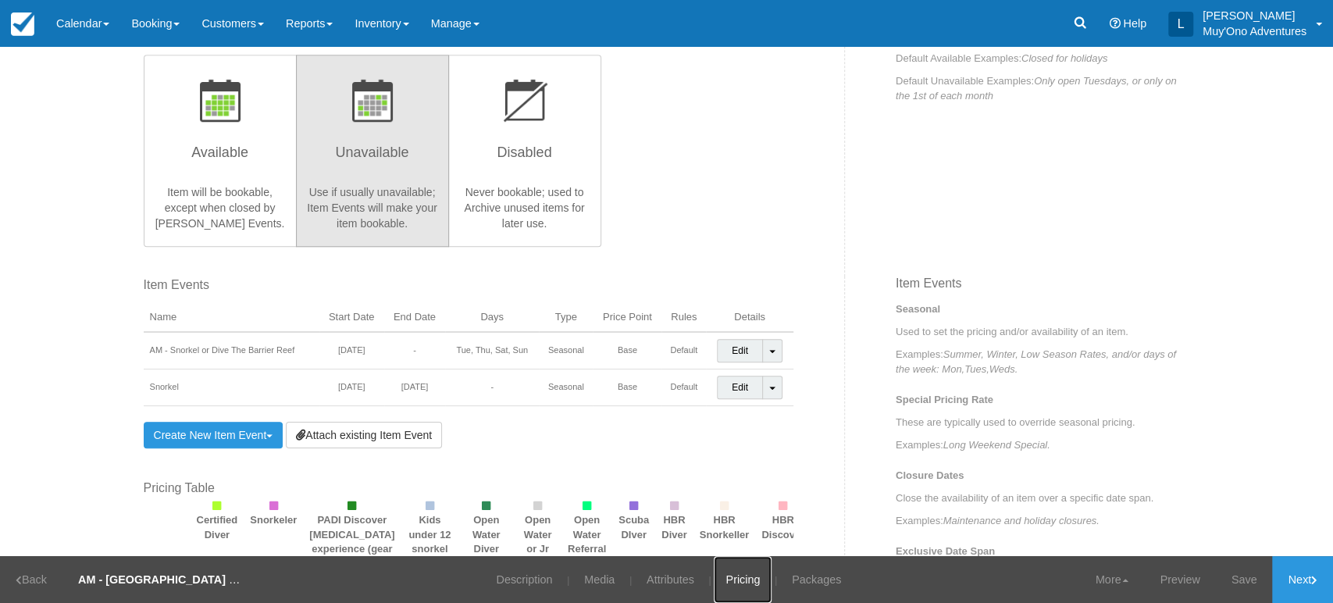
scroll to position [881, 0]
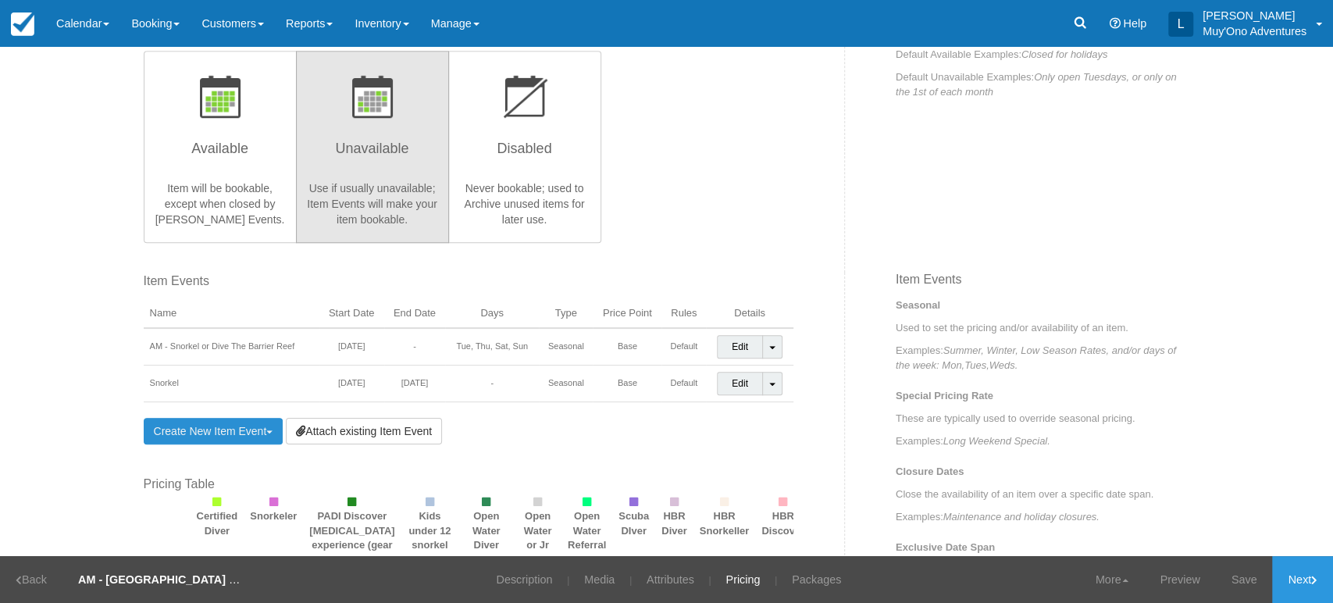
click at [272, 430] on span at bounding box center [269, 431] width 6 height 3
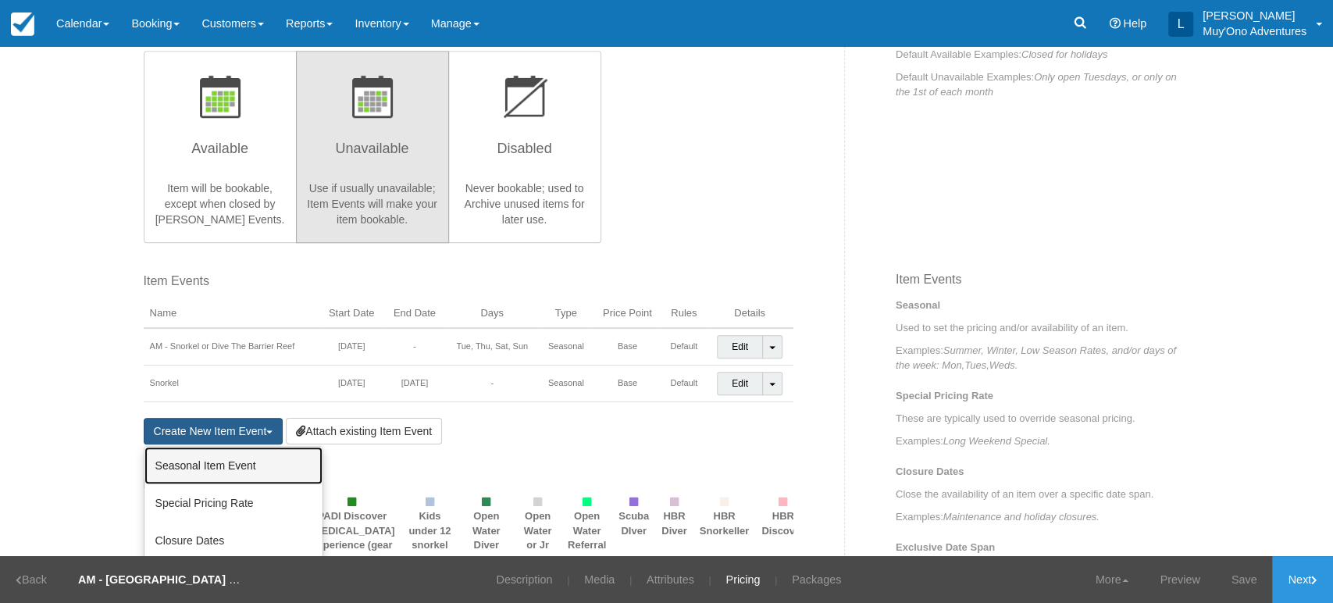
click at [246, 463] on link "Seasonal Item Event" at bounding box center [233, 465] width 178 height 37
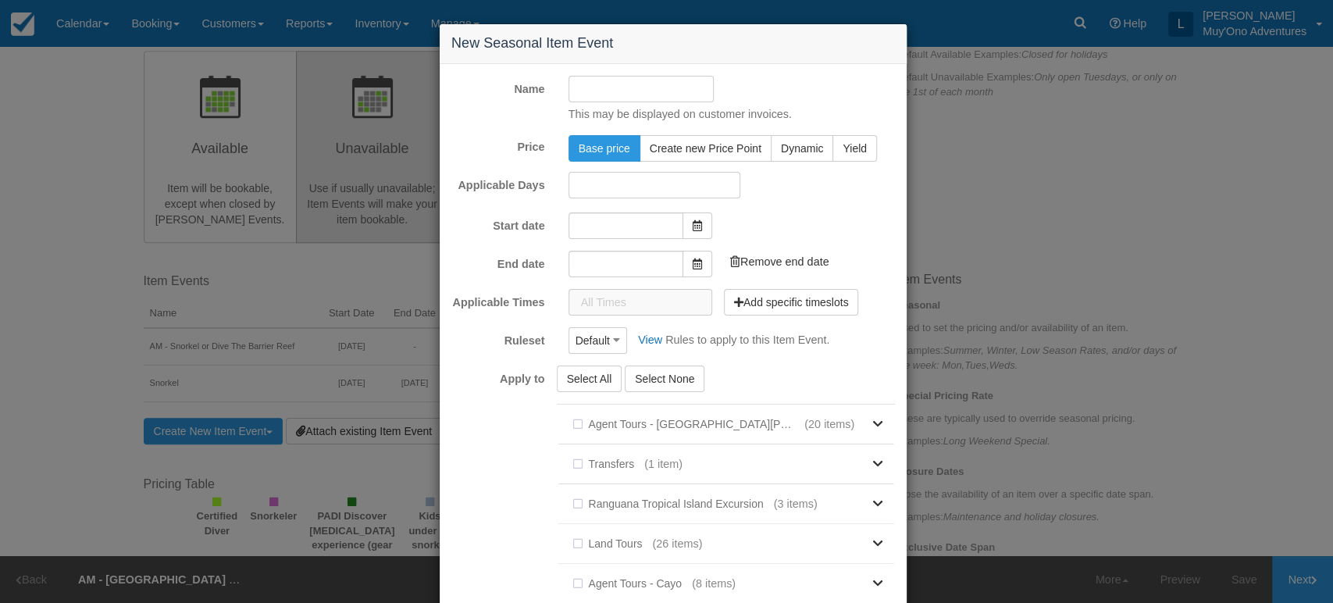
type input "08/25/25"
type input "09/25/25"
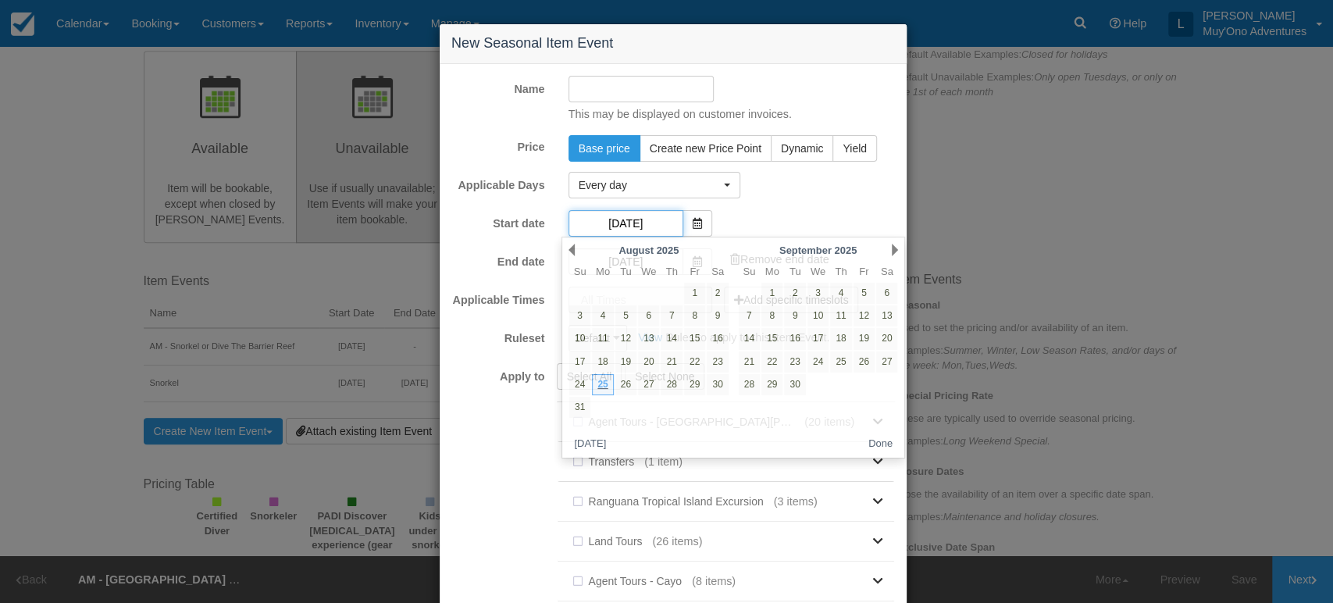
click at [648, 222] on input "08/25/25" at bounding box center [625, 223] width 115 height 27
click at [642, 382] on link "27" at bounding box center [648, 384] width 21 height 21
type input "[DATE]"
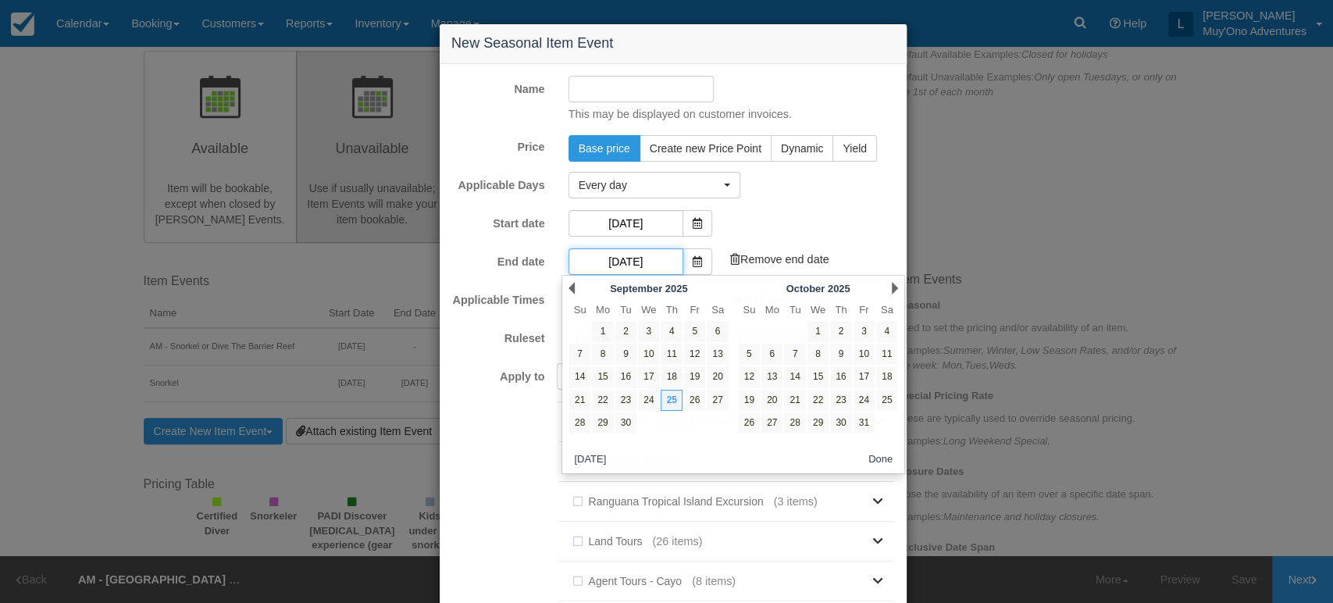
click at [636, 262] on input "09/25/25" at bounding box center [625, 261] width 115 height 27
click at [567, 292] on div "Prev September 2025" at bounding box center [648, 288] width 169 height 22
click at [573, 290] on link "Prev" at bounding box center [571, 288] width 6 height 12
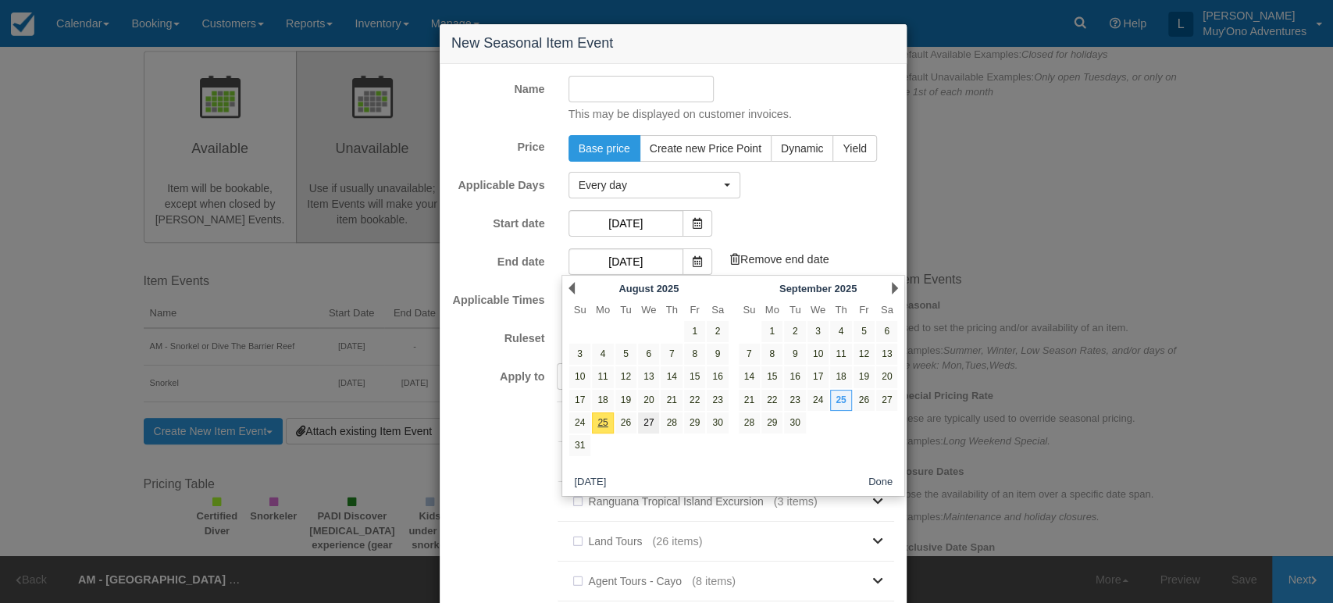
click at [643, 423] on link "27" at bounding box center [648, 422] width 21 height 21
type input "[DATE]"
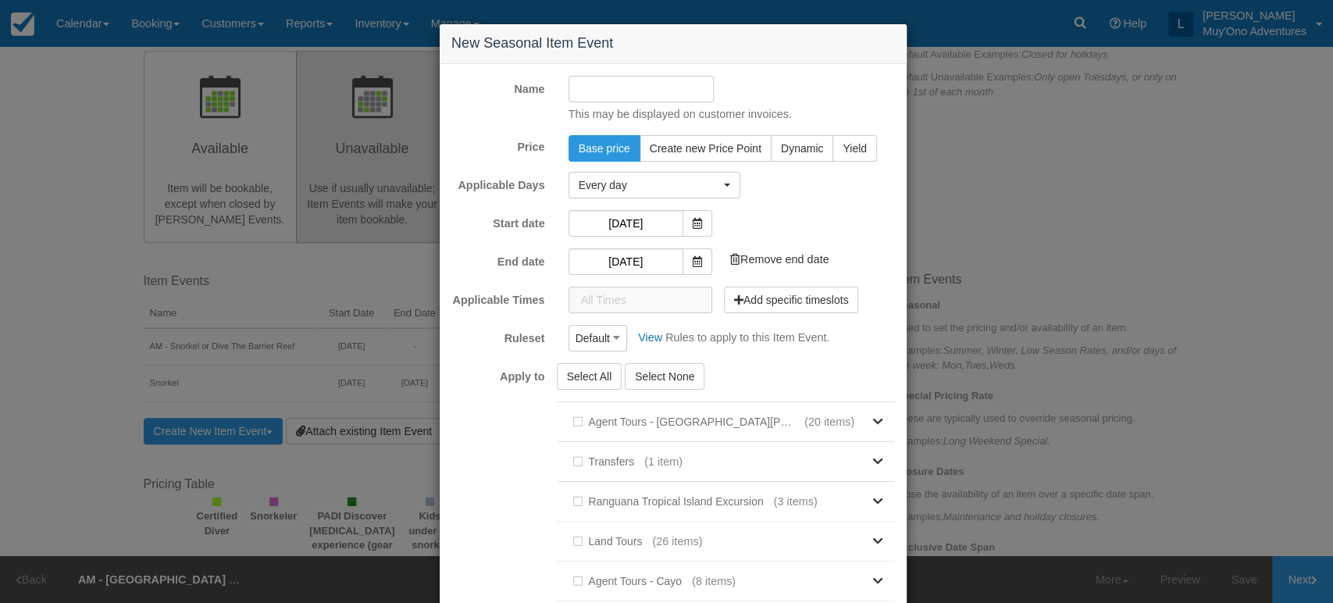
click at [640, 99] on input "Name" at bounding box center [641, 89] width 146 height 27
type input "Snorkel"
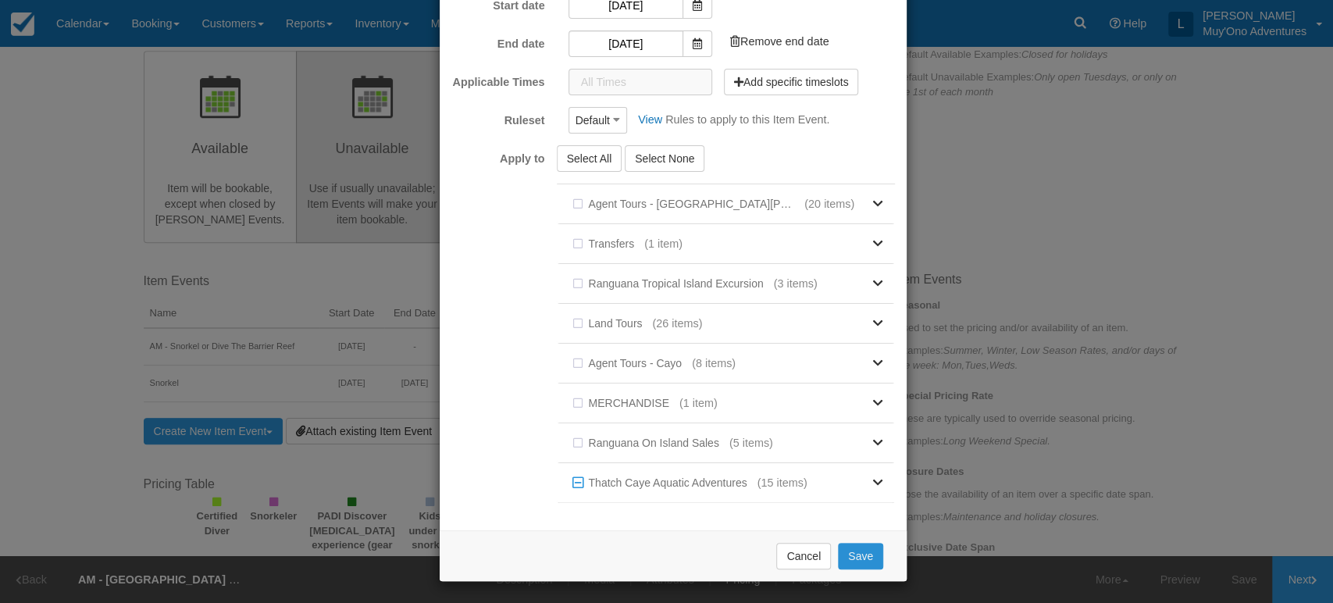
click at [842, 553] on button "Save" at bounding box center [860, 556] width 45 height 27
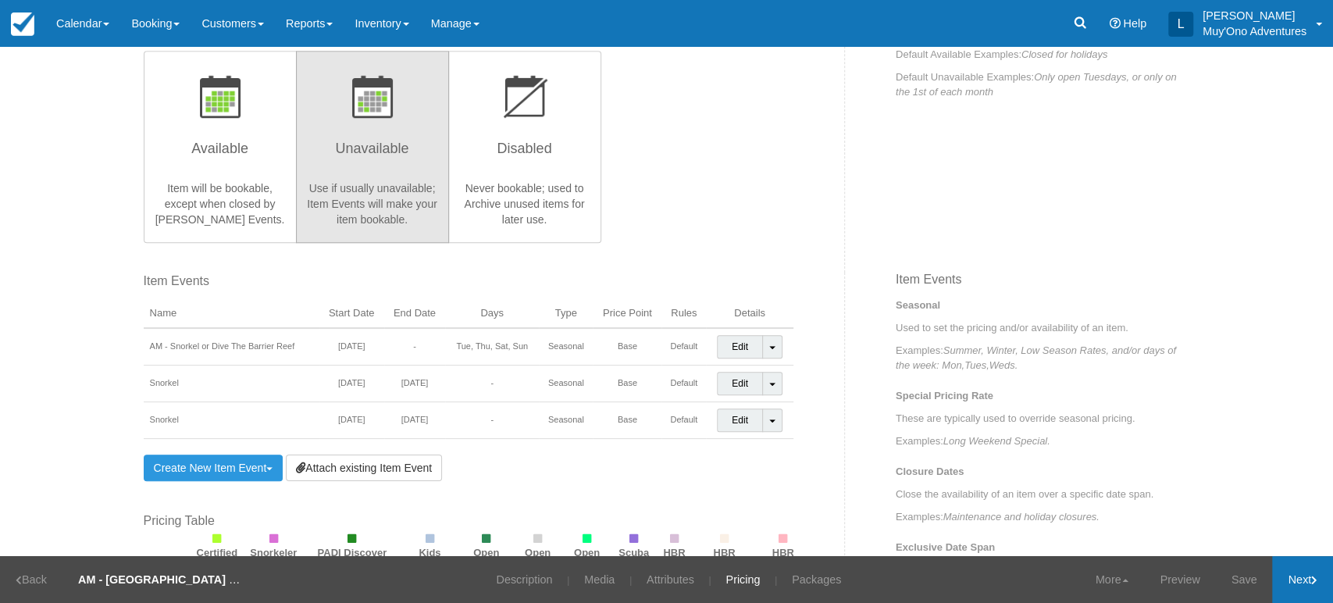
click at [1283, 576] on link "Next" at bounding box center [1302, 579] width 61 height 47
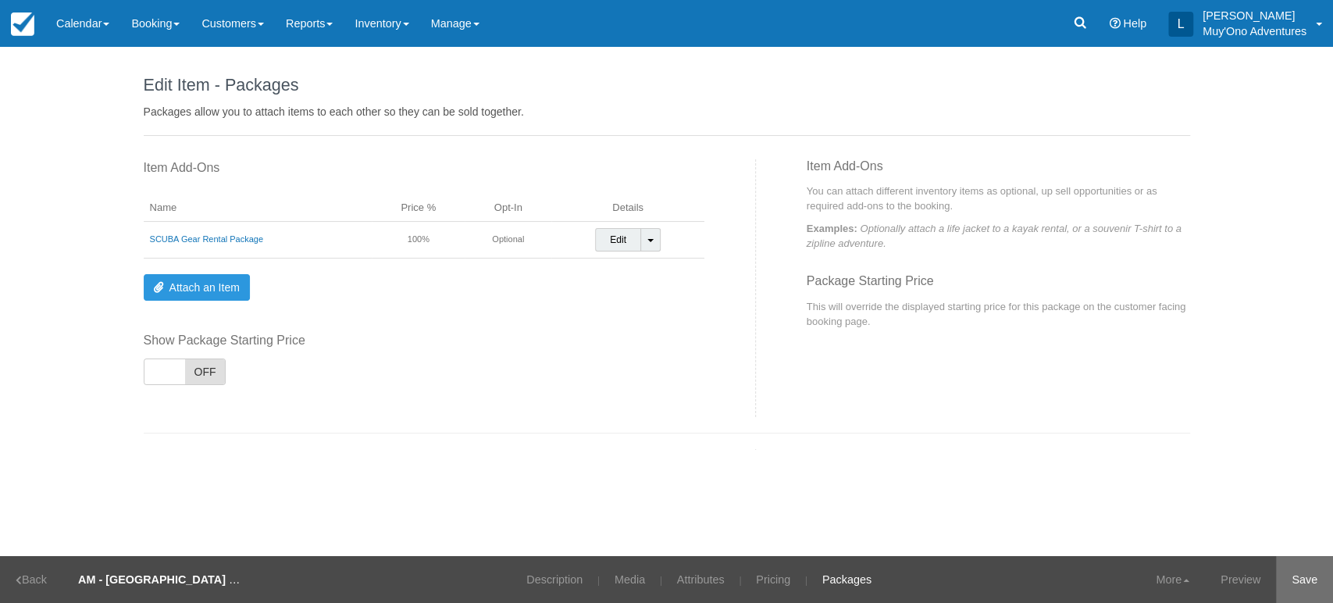
click at [1305, 581] on link "Save" at bounding box center [1304, 579] width 57 height 47
click at [185, 18] on link "Booking" at bounding box center [155, 23] width 70 height 47
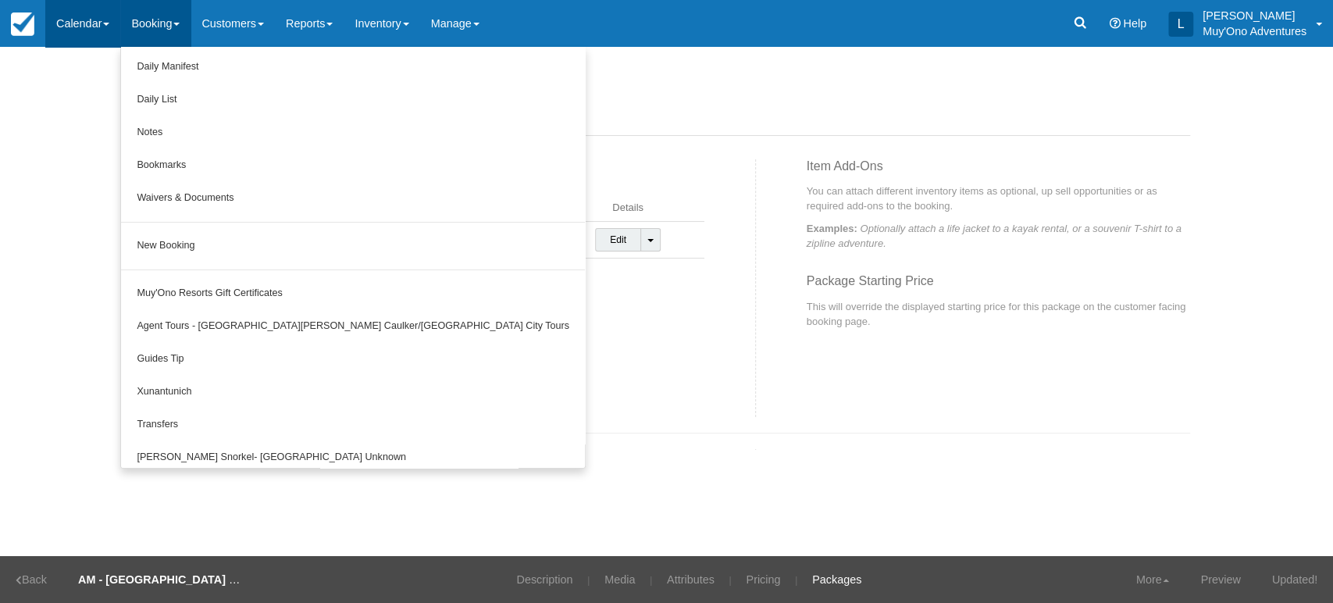
click at [95, 13] on link "Calendar" at bounding box center [82, 23] width 75 height 47
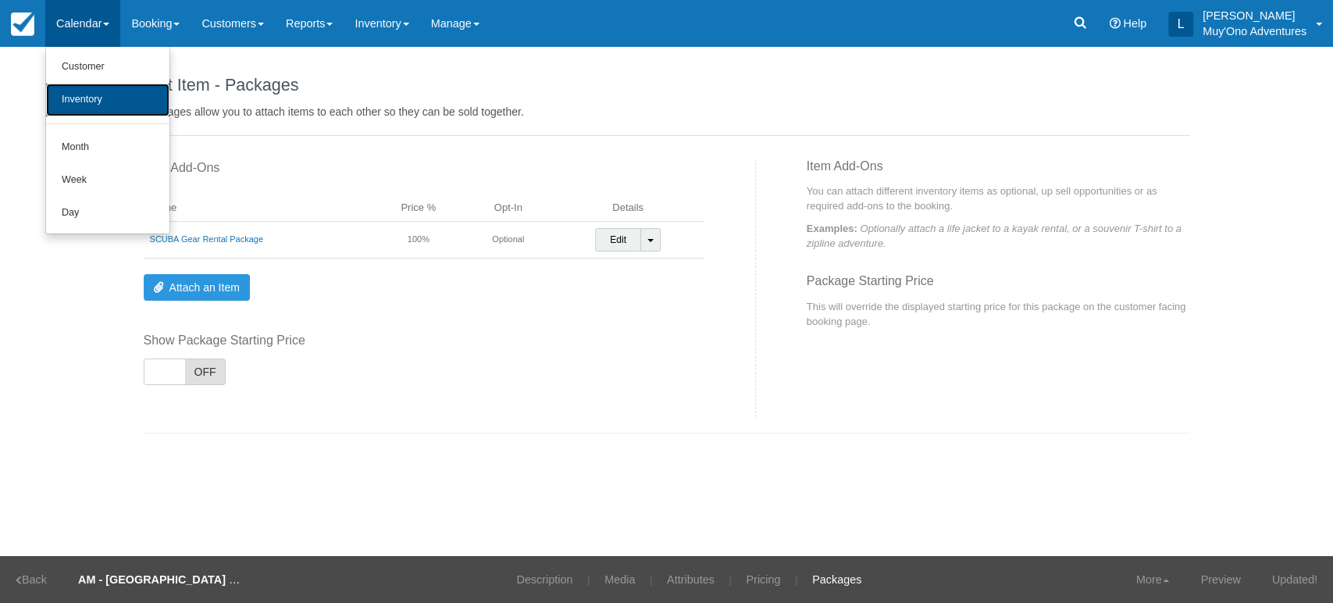
click at [95, 93] on link "Inventory" at bounding box center [107, 100] width 123 height 33
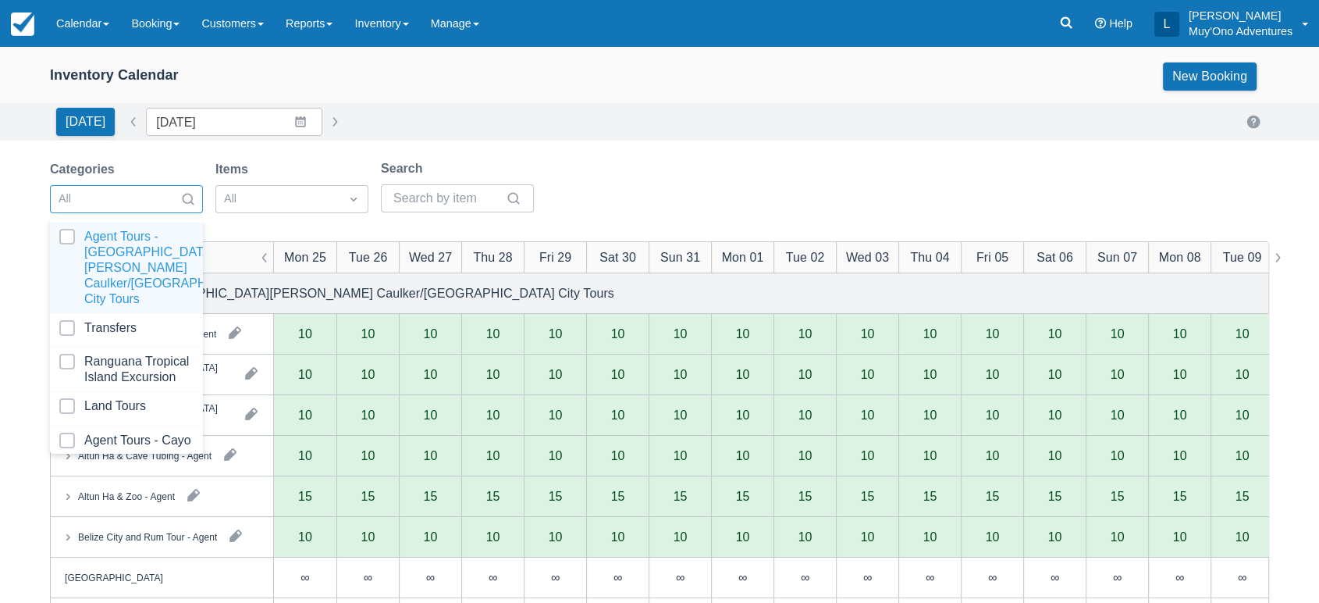
click at [177, 197] on div at bounding box center [188, 199] width 28 height 22
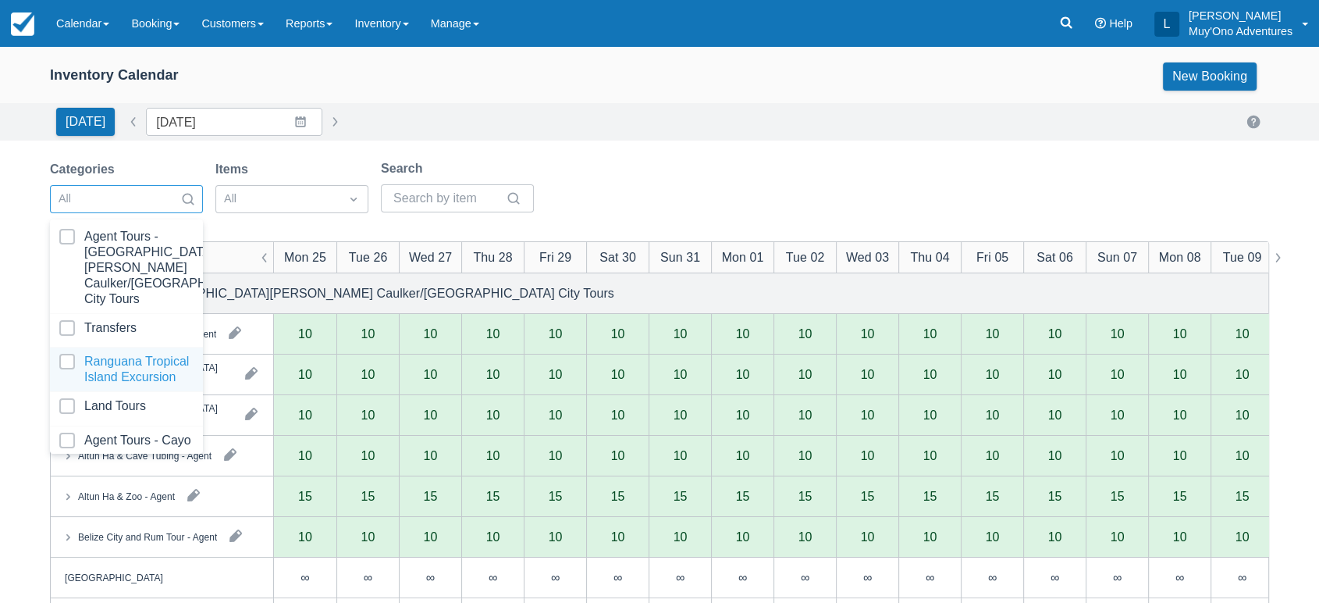
scroll to position [155, 0]
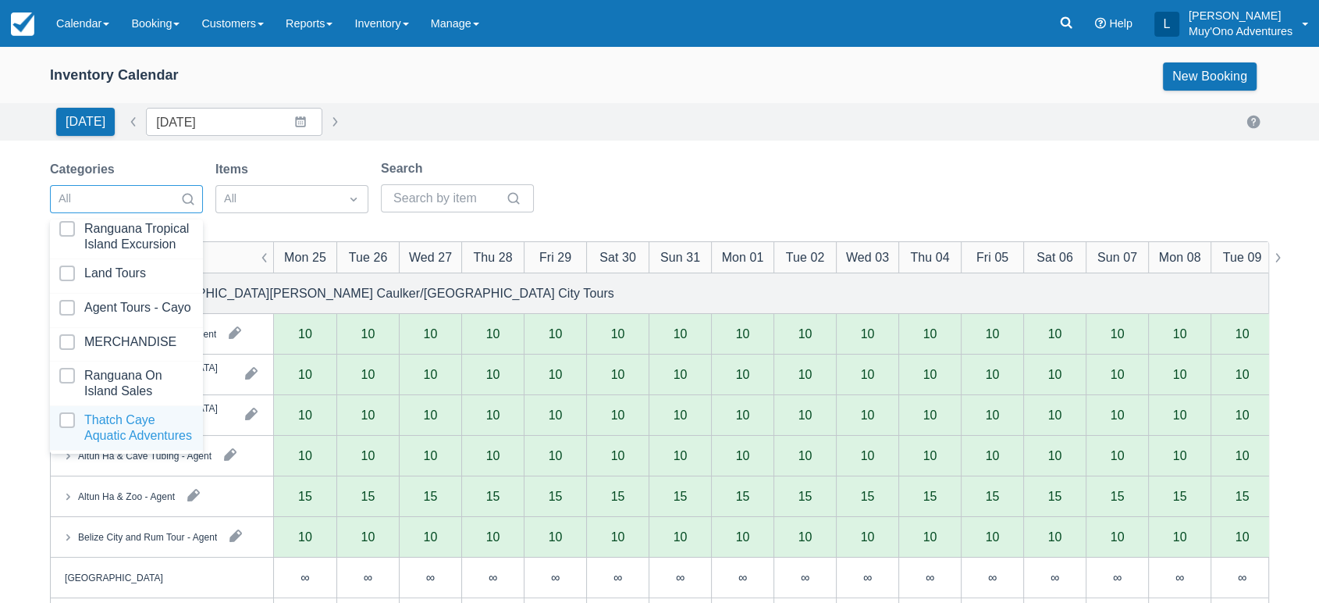
click at [112, 412] on div at bounding box center [126, 427] width 134 height 31
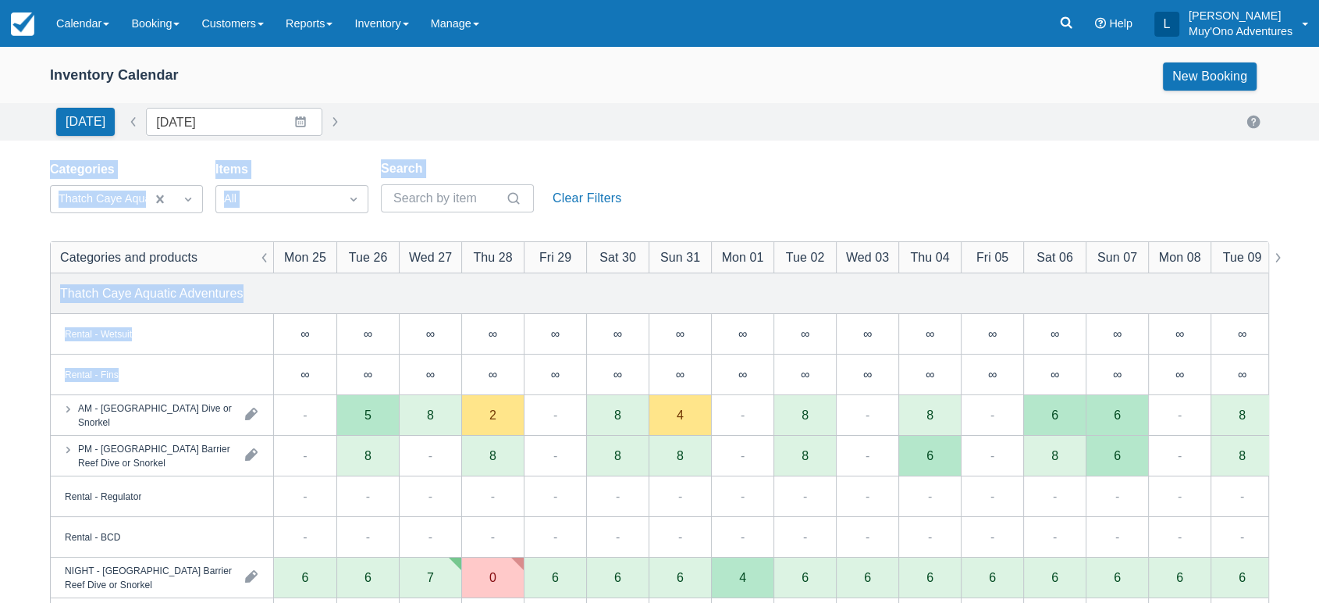
drag, startPoint x: 674, startPoint y: 138, endPoint x: 461, endPoint y: 404, distance: 341.0
click at [461, 404] on div "Inventory Calendar New Booking Today Date 08/25/25 Navigate forward to interact…" at bounding box center [659, 501] width 1319 height 908
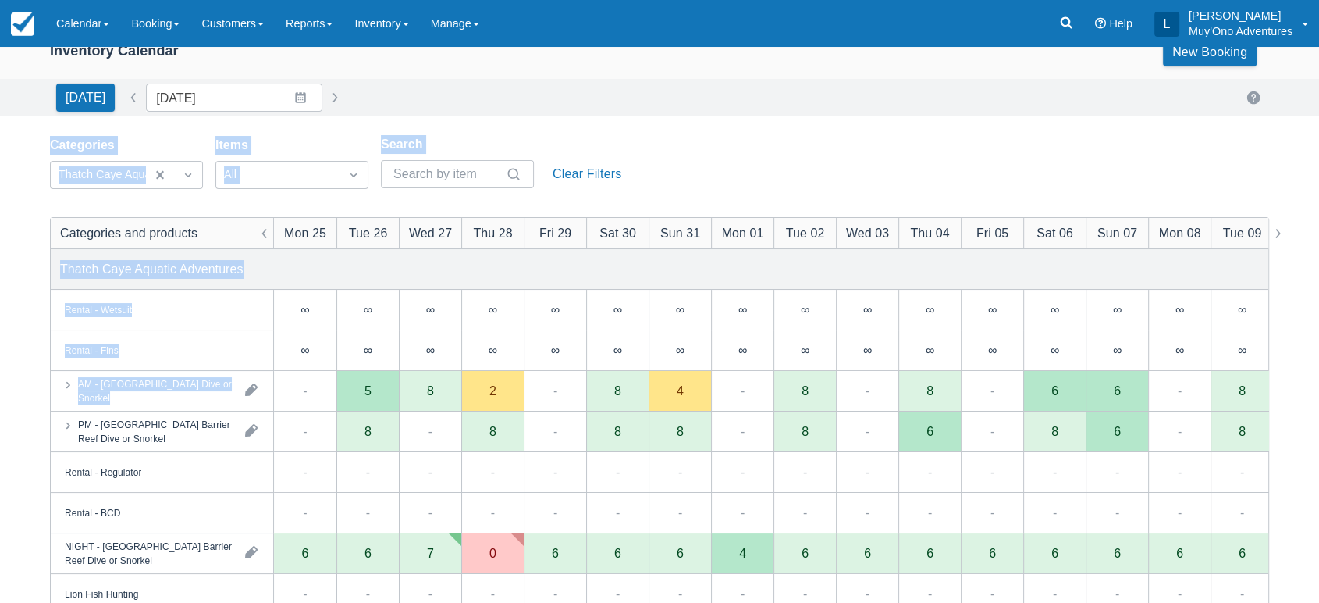
scroll to position [15, 0]
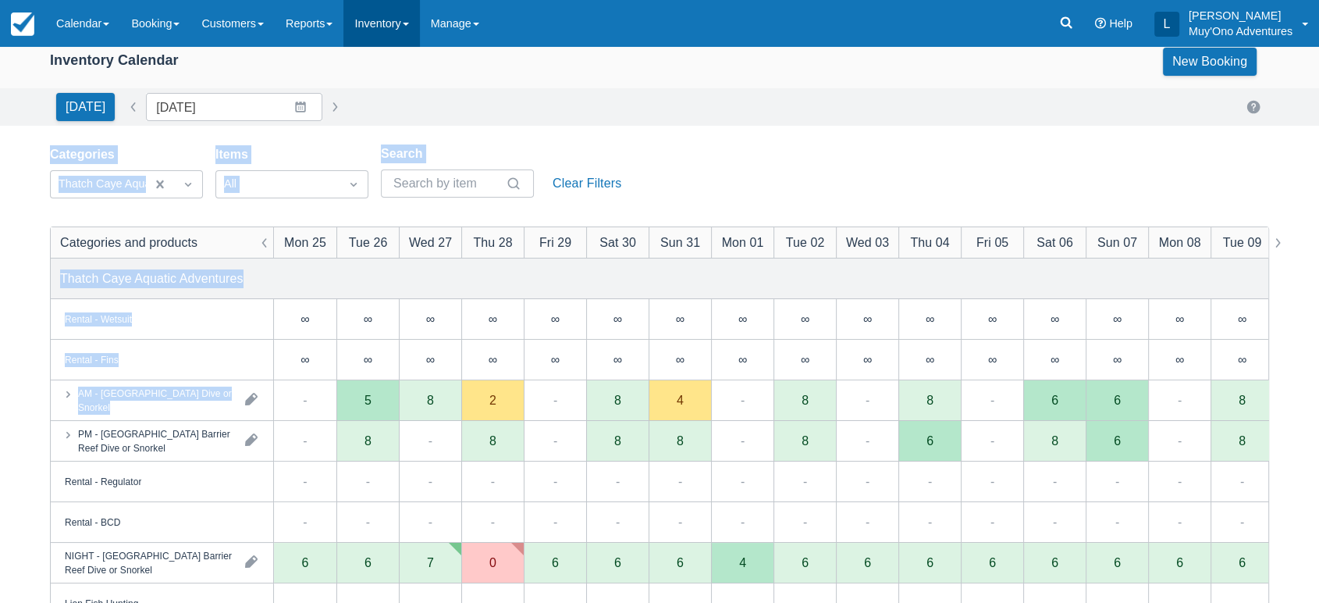
click at [397, 29] on link "Inventory" at bounding box center [381, 23] width 76 height 47
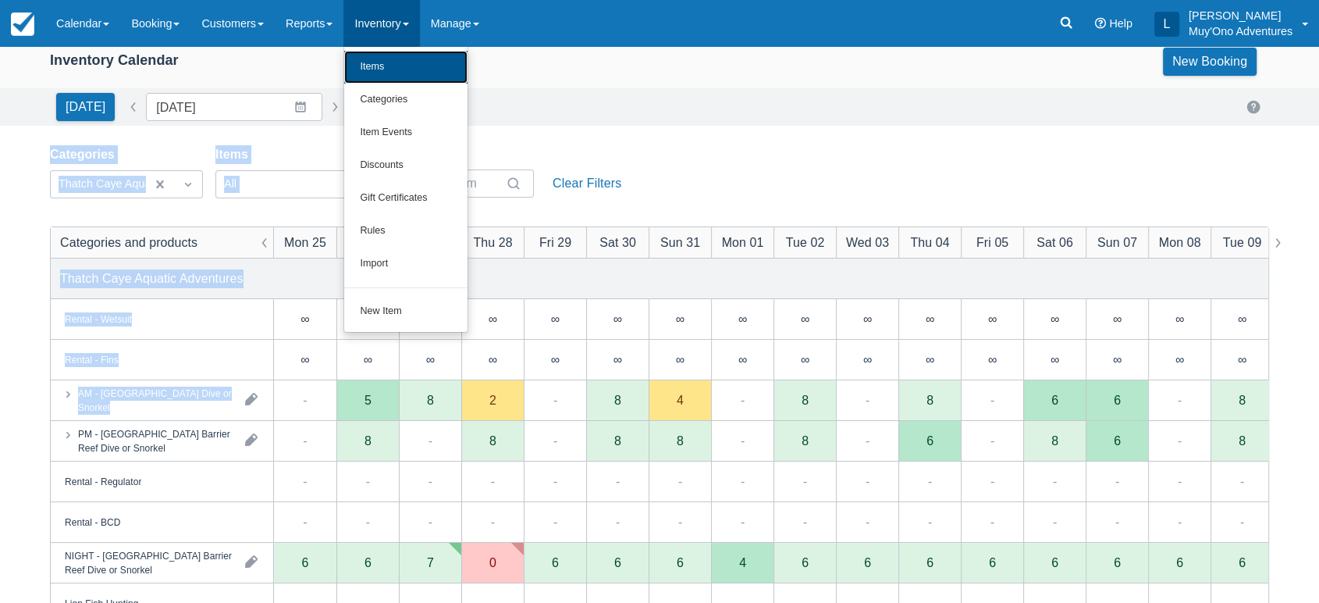
click at [418, 74] on link "Items" at bounding box center [405, 67] width 123 height 33
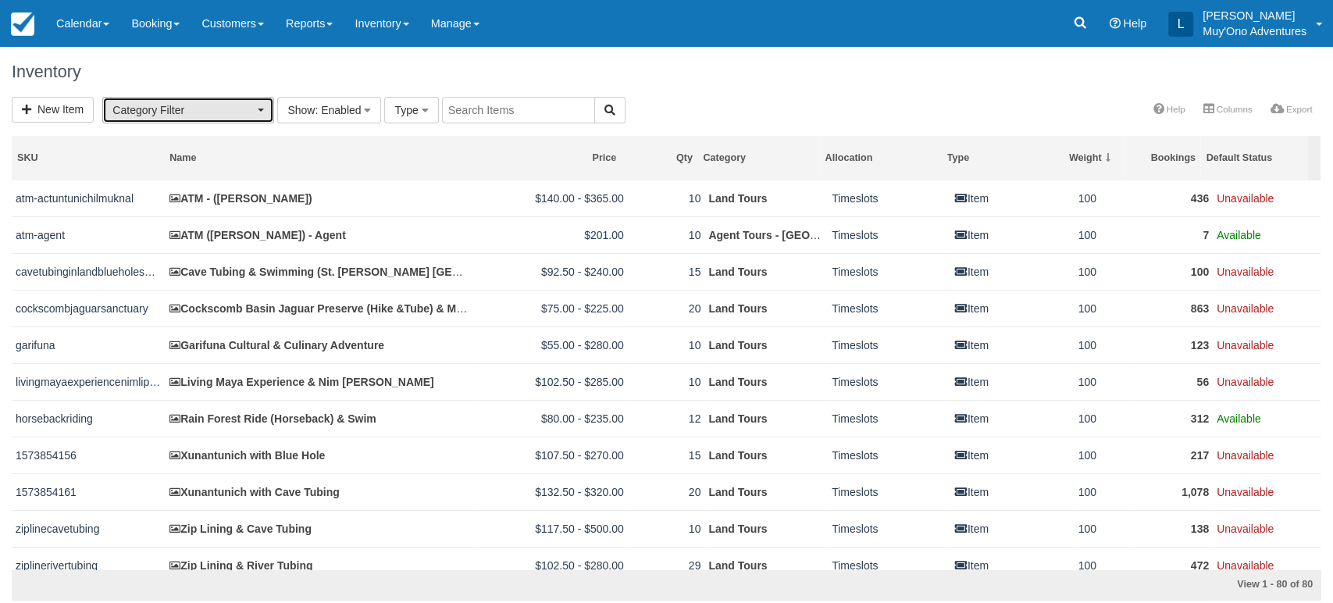
click at [254, 114] on button "Category Filter" at bounding box center [188, 110] width 172 height 27
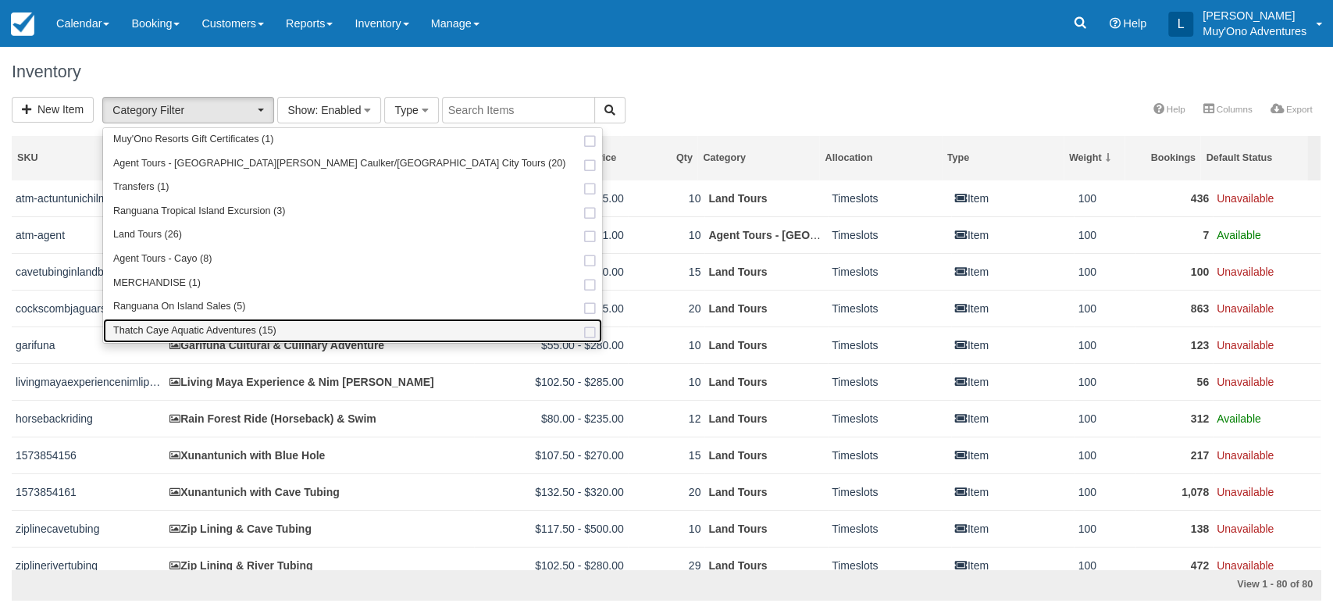
click at [197, 318] on link "Thatch Caye Aquatic Adventures (15)" at bounding box center [352, 330] width 499 height 24
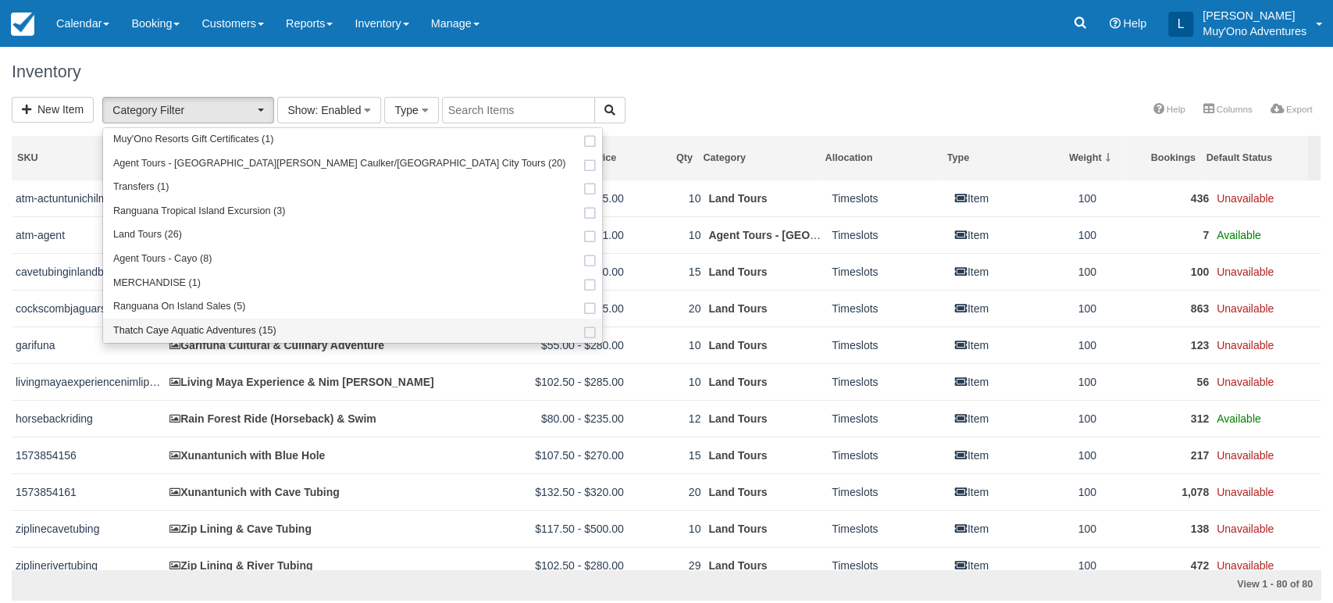
select select "64"
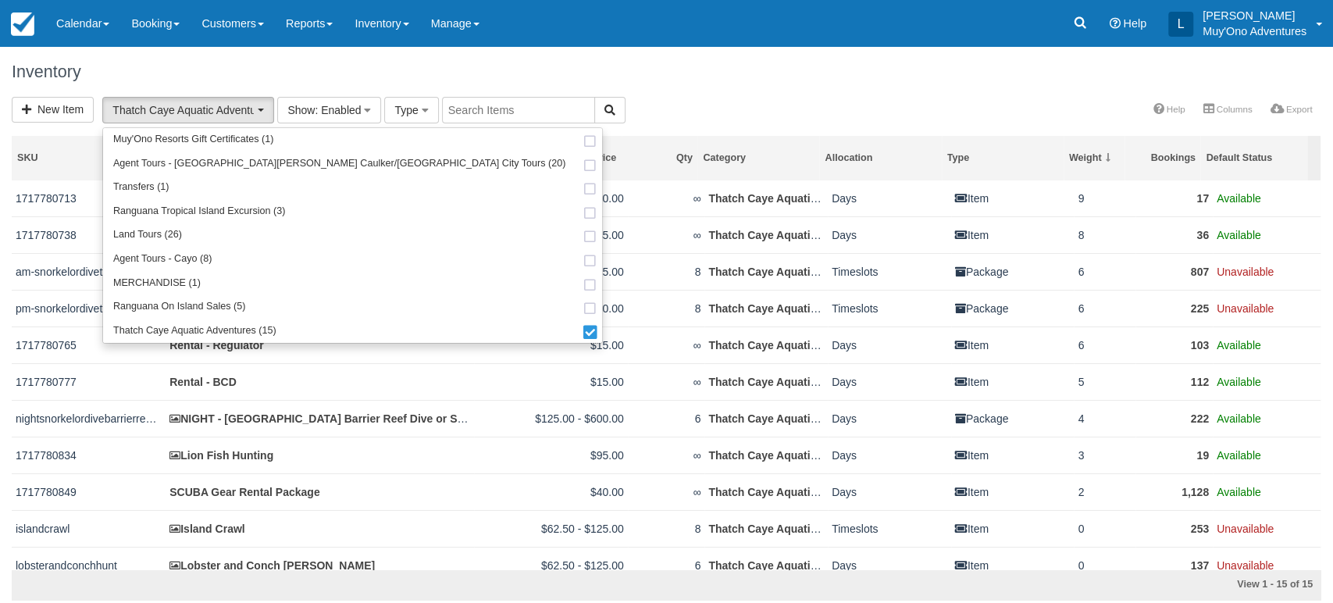
click at [700, 33] on div "Menu Calendar Customer Inventory Month Week Day Booking Daily Manifest Daily Li…" at bounding box center [666, 23] width 1333 height 47
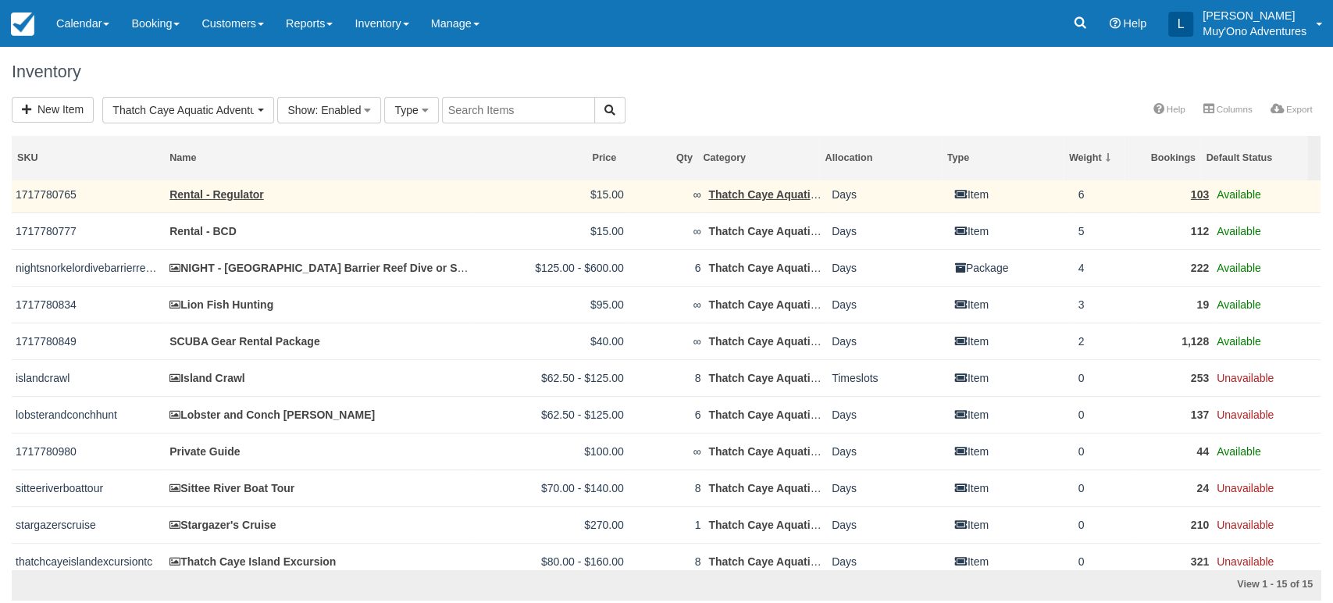
scroll to position [158, 0]
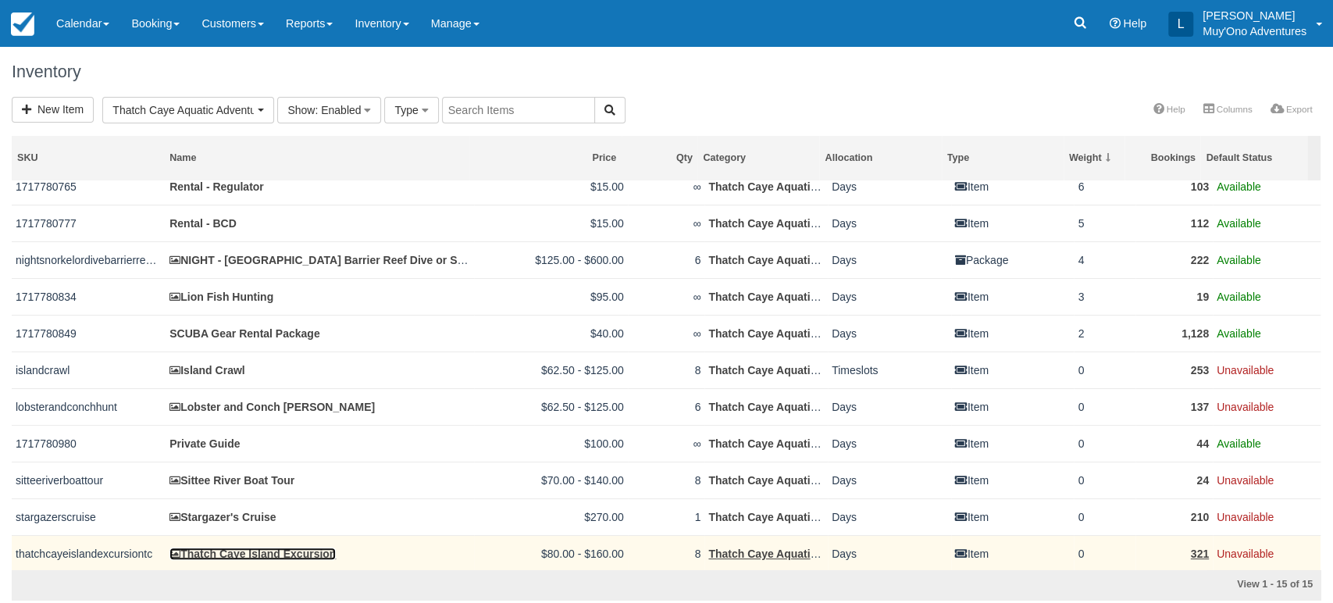
click at [262, 553] on link "Thatch Caye Island Excursion" at bounding box center [252, 553] width 166 height 12
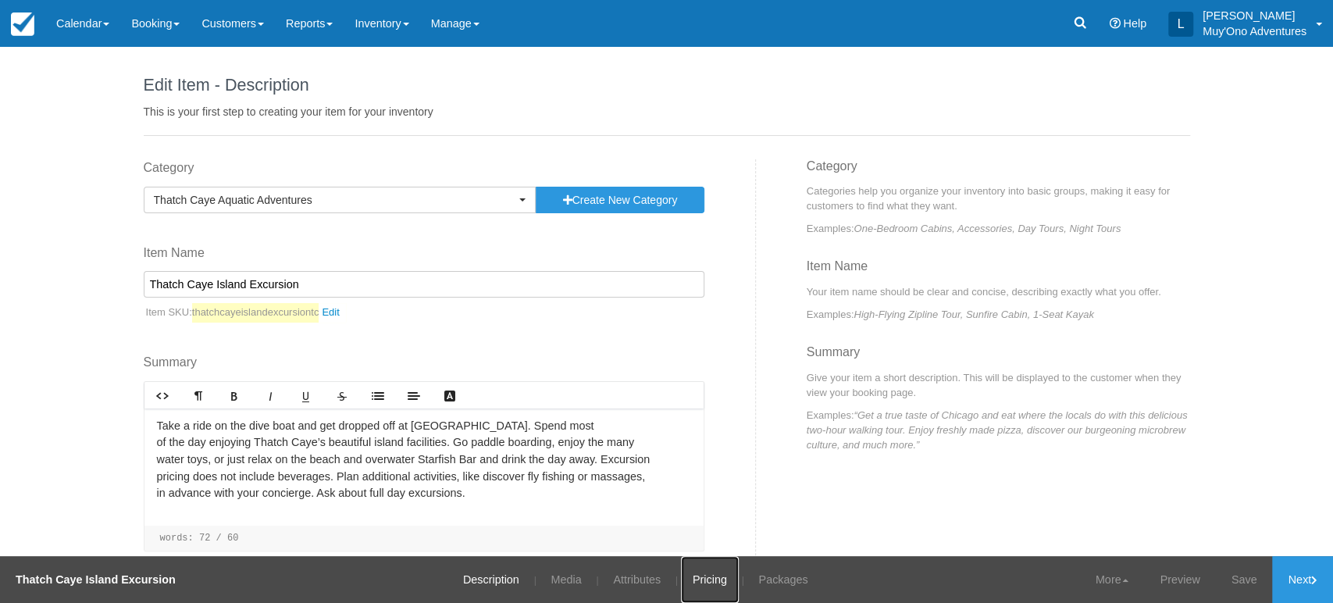
click at [706, 574] on link "Pricing" at bounding box center [710, 579] width 58 height 47
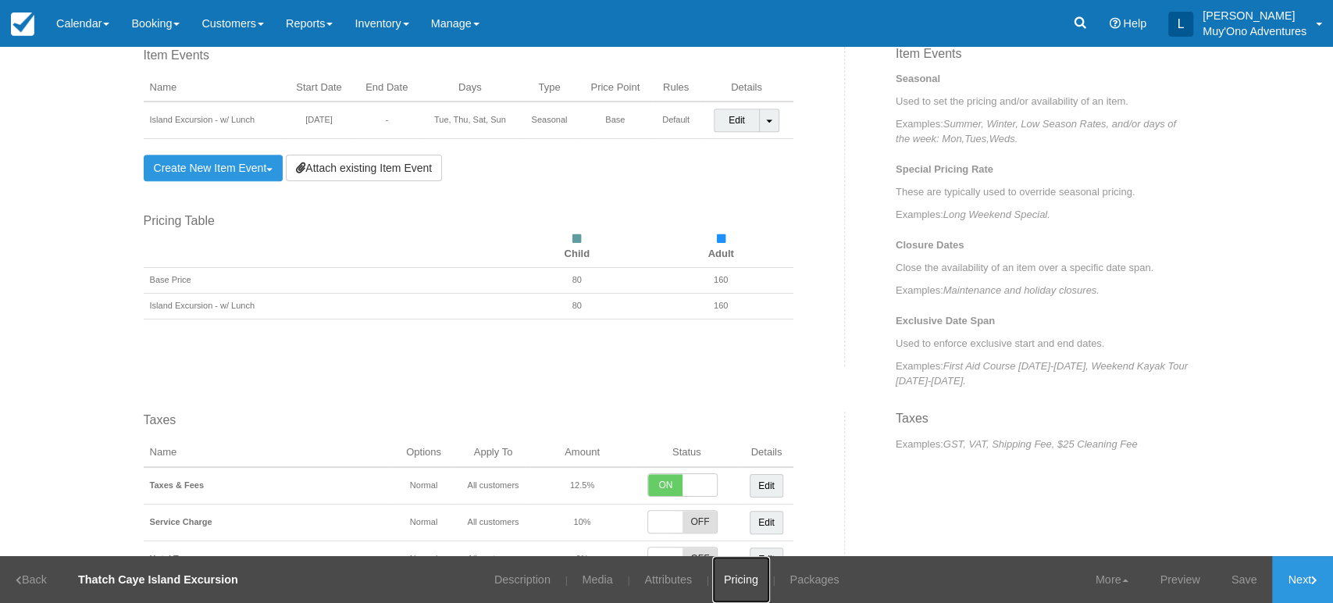
scroll to position [618, 0]
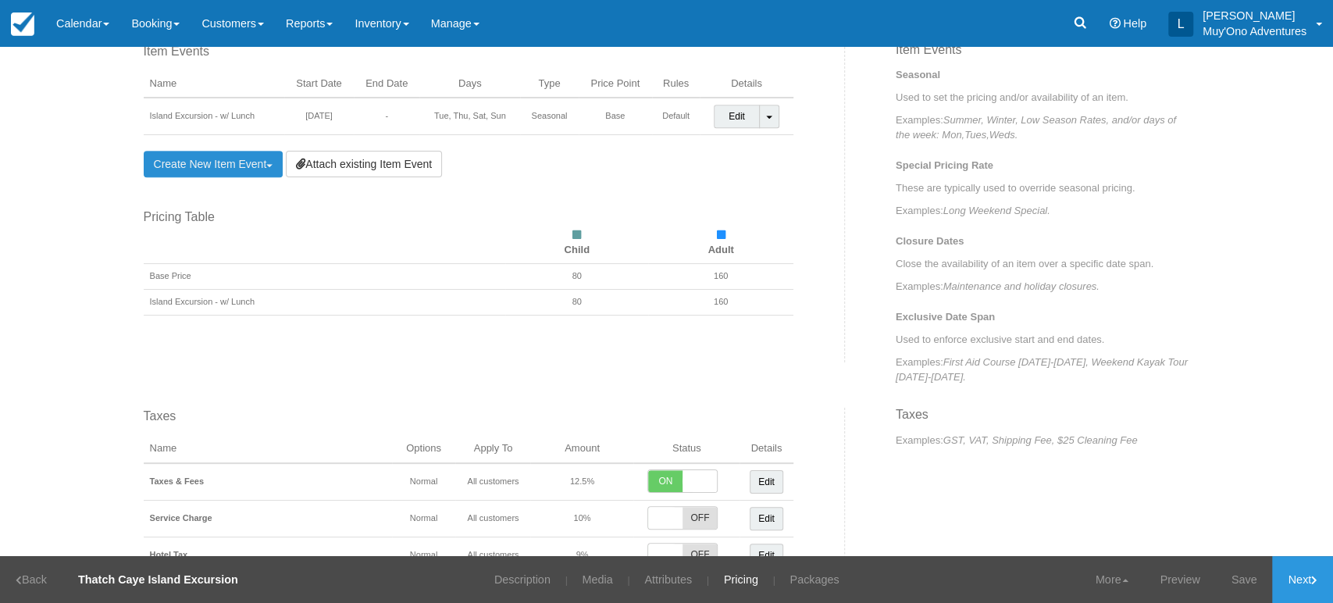
click at [260, 155] on link "Create New Item Event Toggle Dropdown" at bounding box center [214, 164] width 140 height 27
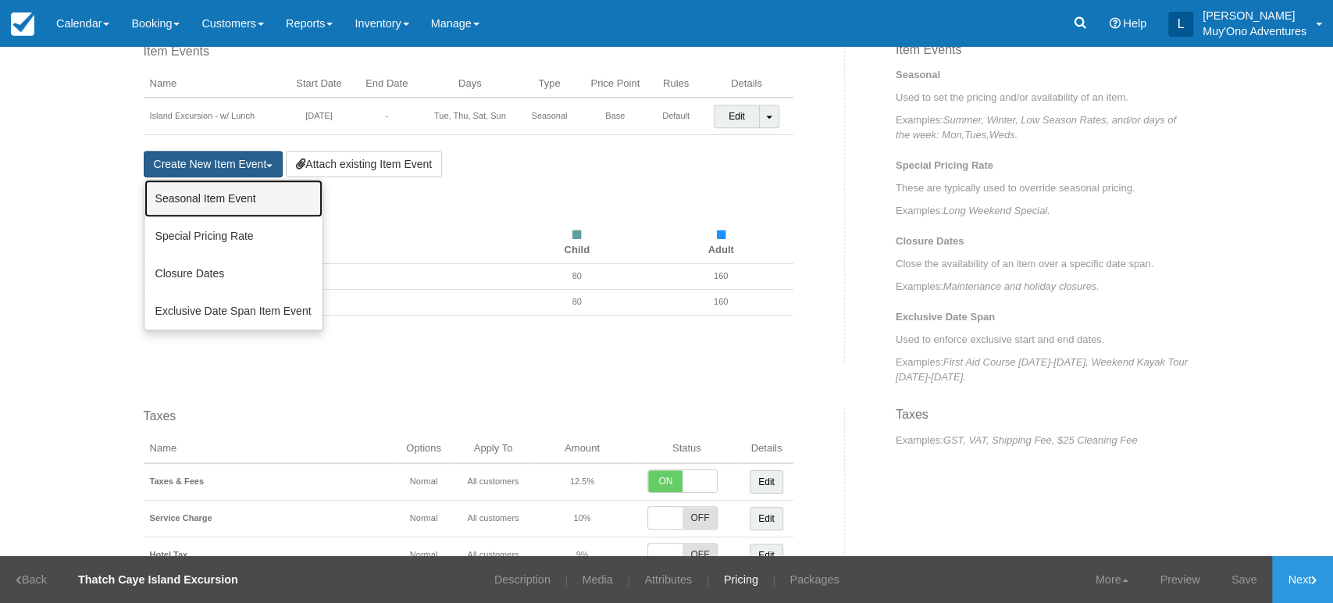
click at [219, 198] on link "Seasonal Item Event" at bounding box center [233, 198] width 178 height 37
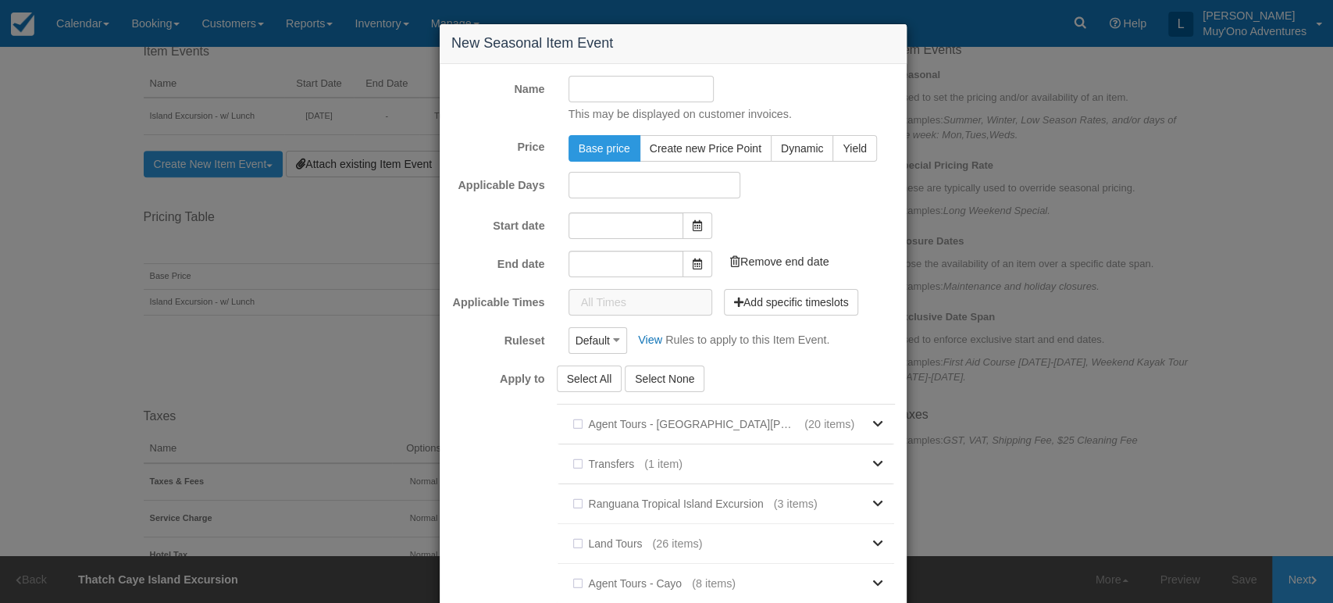
type input "[DATE]"
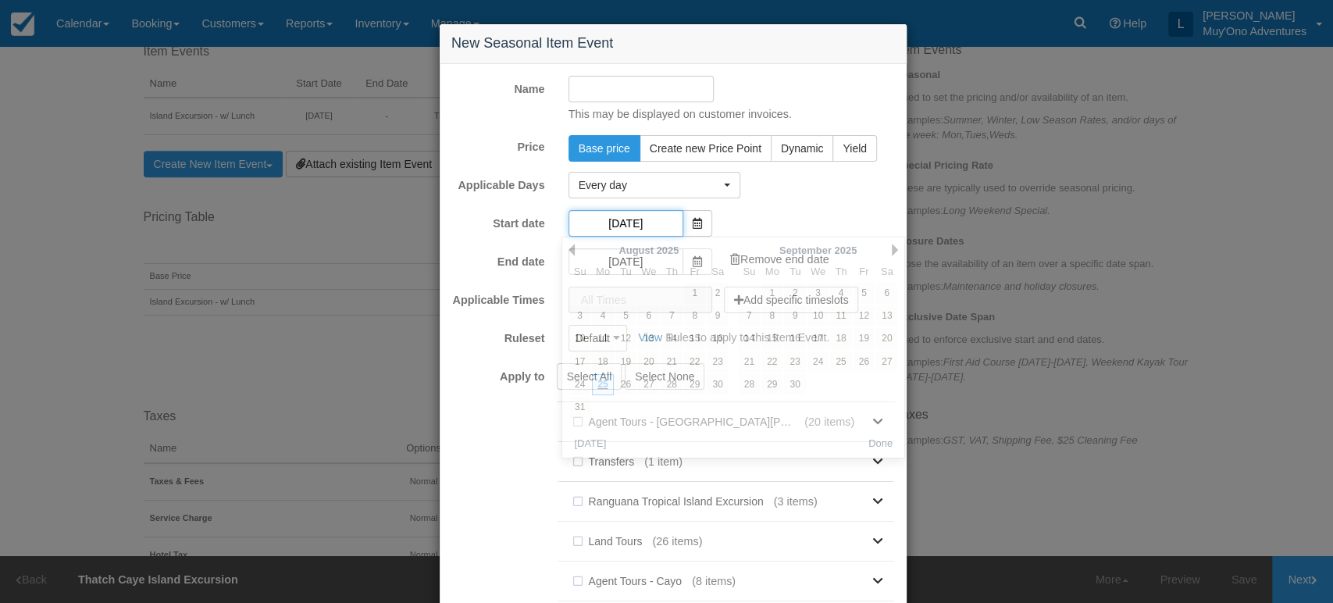
click at [631, 224] on input "[DATE]" at bounding box center [625, 223] width 115 height 27
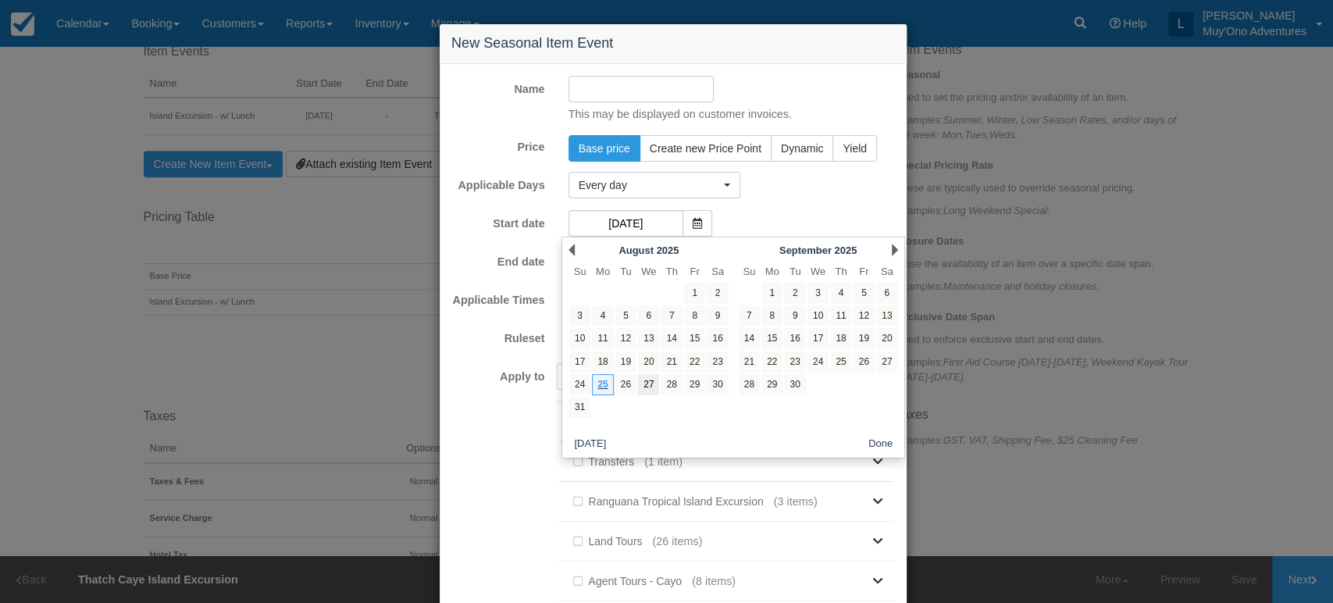
click at [644, 384] on link "27" at bounding box center [648, 384] width 21 height 21
type input "[DATE]"
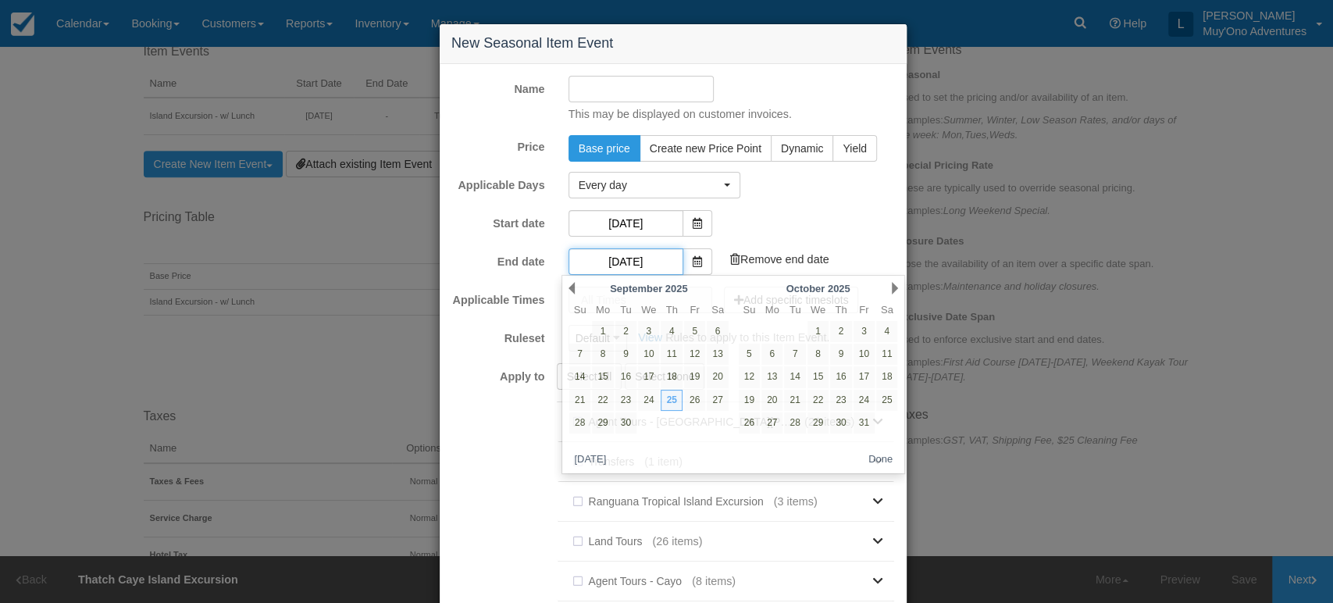
click at [587, 261] on input "[DATE]" at bounding box center [625, 261] width 115 height 27
click at [575, 287] on div "Prev [DATE]" at bounding box center [648, 288] width 169 height 22
click at [571, 289] on link "Prev" at bounding box center [571, 288] width 6 height 12
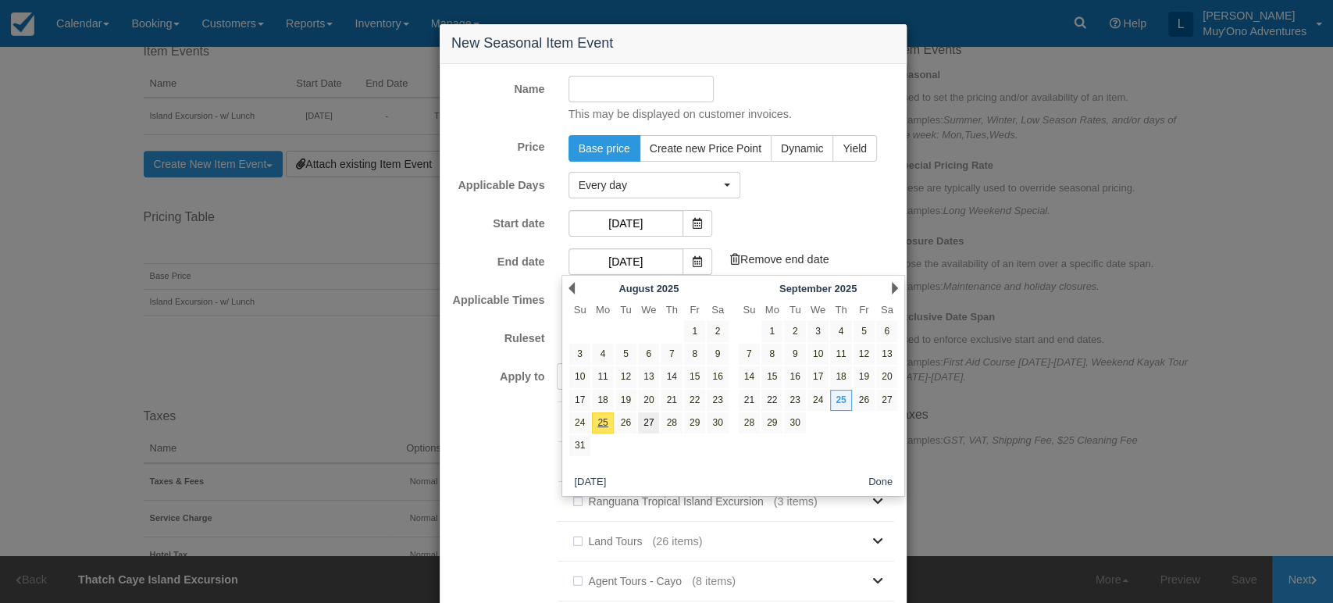
click at [645, 424] on link "27" at bounding box center [648, 422] width 21 height 21
type input "[DATE]"
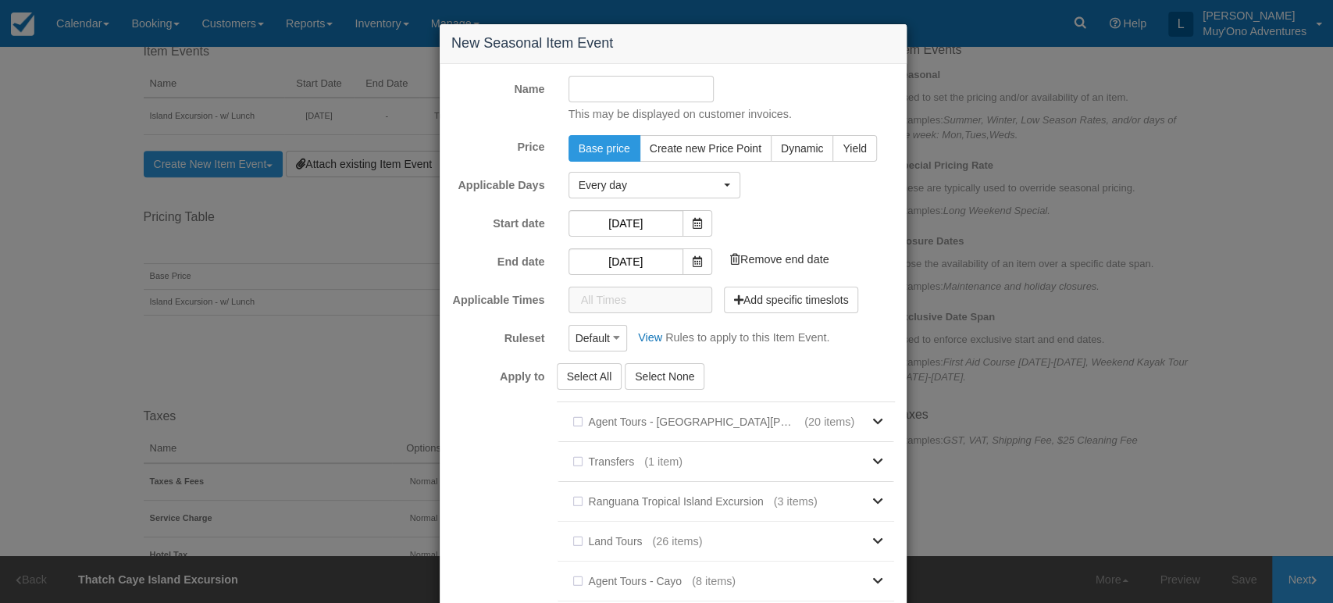
click at [646, 94] on input "Name" at bounding box center [641, 89] width 146 height 27
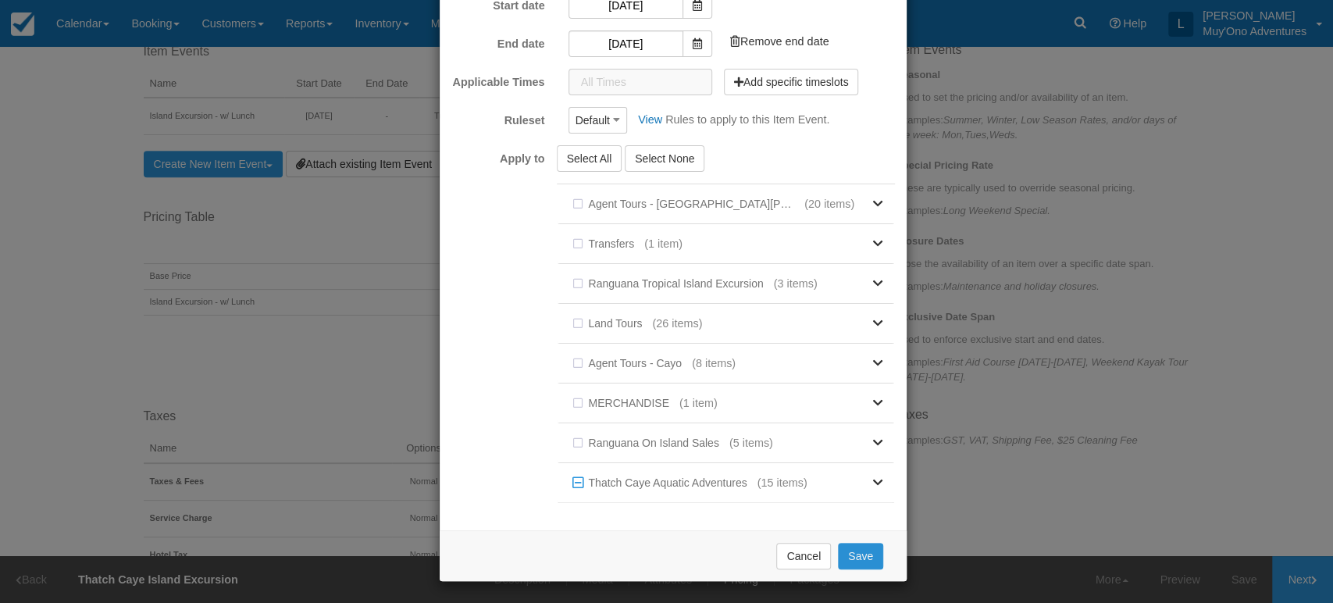
type input "Island excursion"
click at [839, 564] on button "Save" at bounding box center [860, 556] width 45 height 27
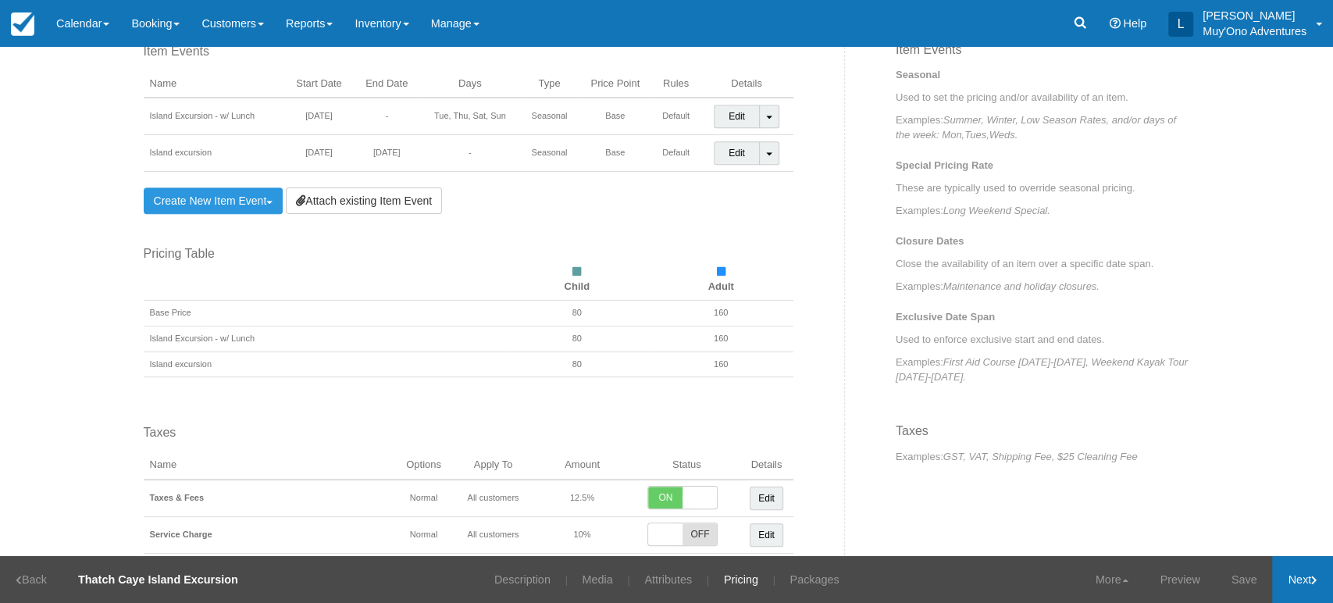
click at [1300, 571] on link "Next" at bounding box center [1302, 579] width 61 height 47
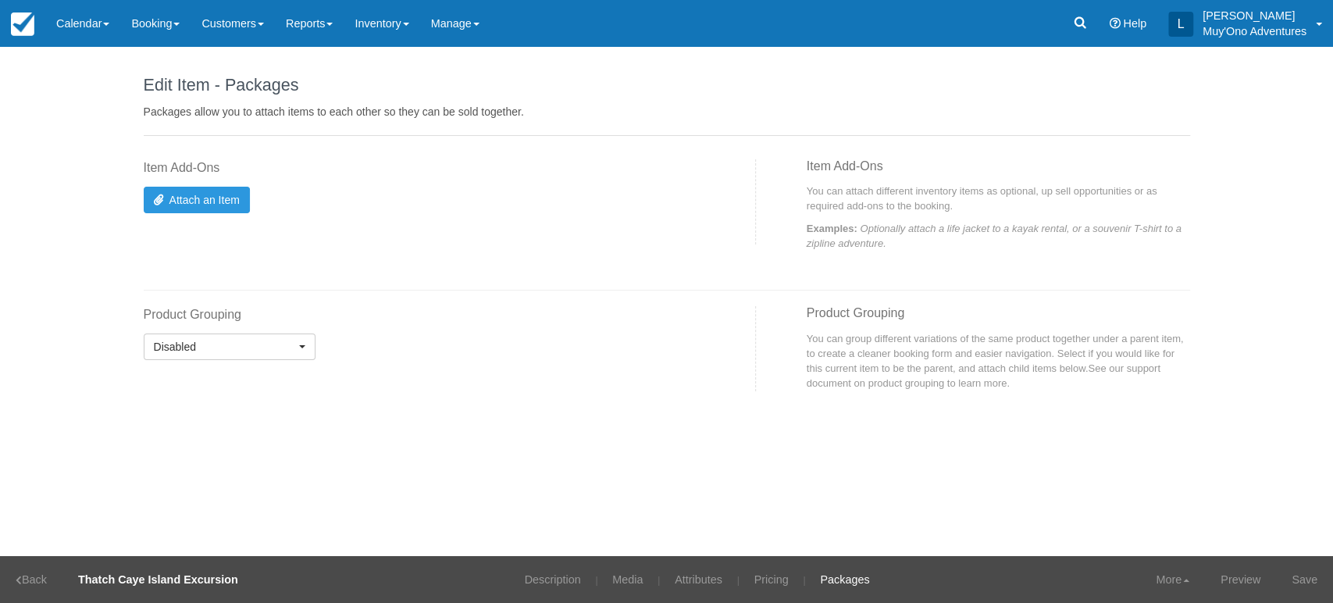
click at [329, 301] on div at bounding box center [666, 290] width 1069 height 32
select select
